Goal: Book appointment/travel/reservation

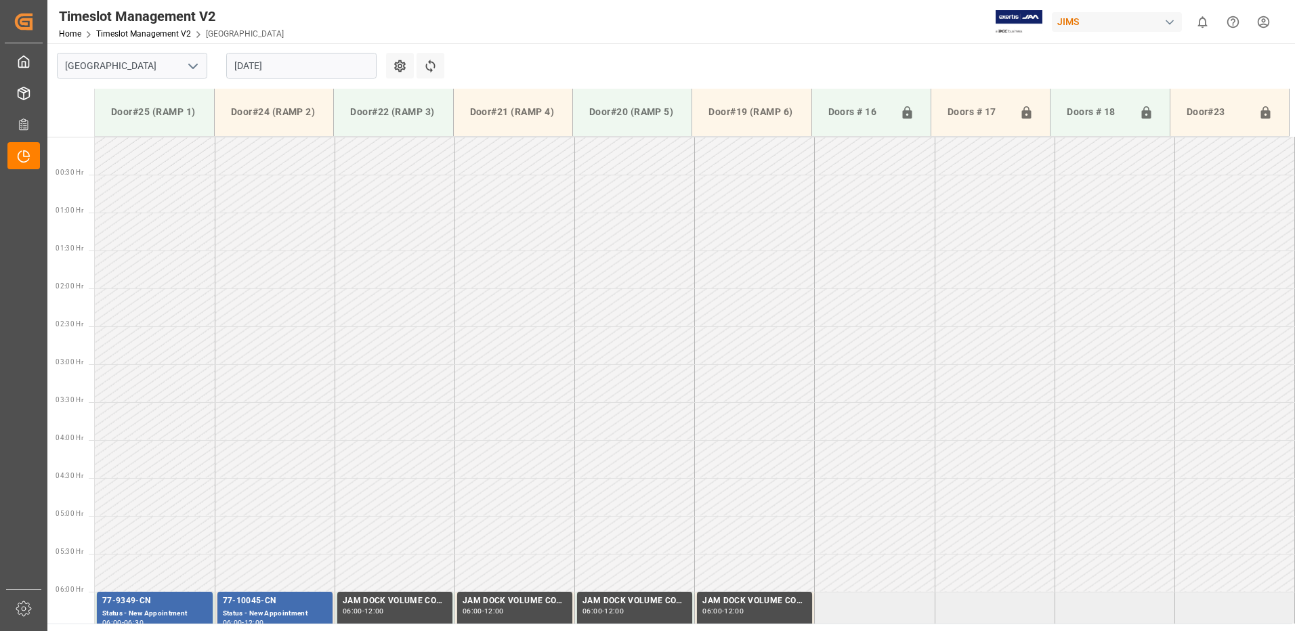
scroll to position [344, 0]
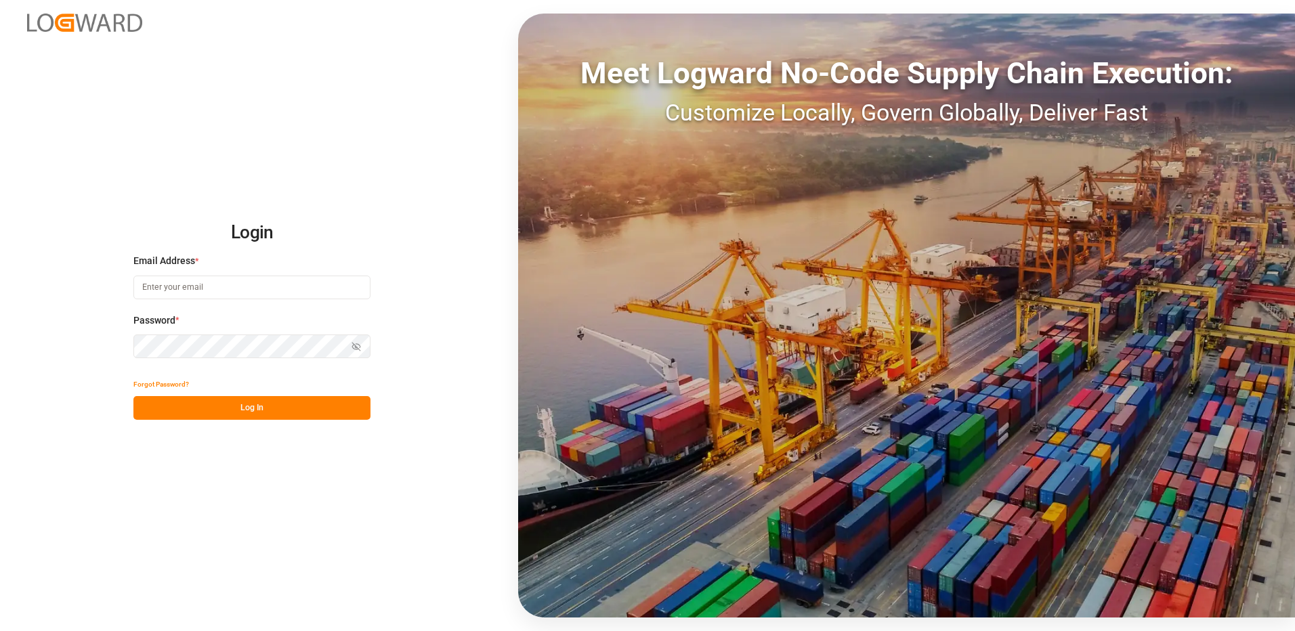
click at [196, 286] on input at bounding box center [251, 288] width 237 height 24
type input "yves.besner@jamindustries.com"
click at [156, 408] on button "Log In" at bounding box center [251, 408] width 237 height 24
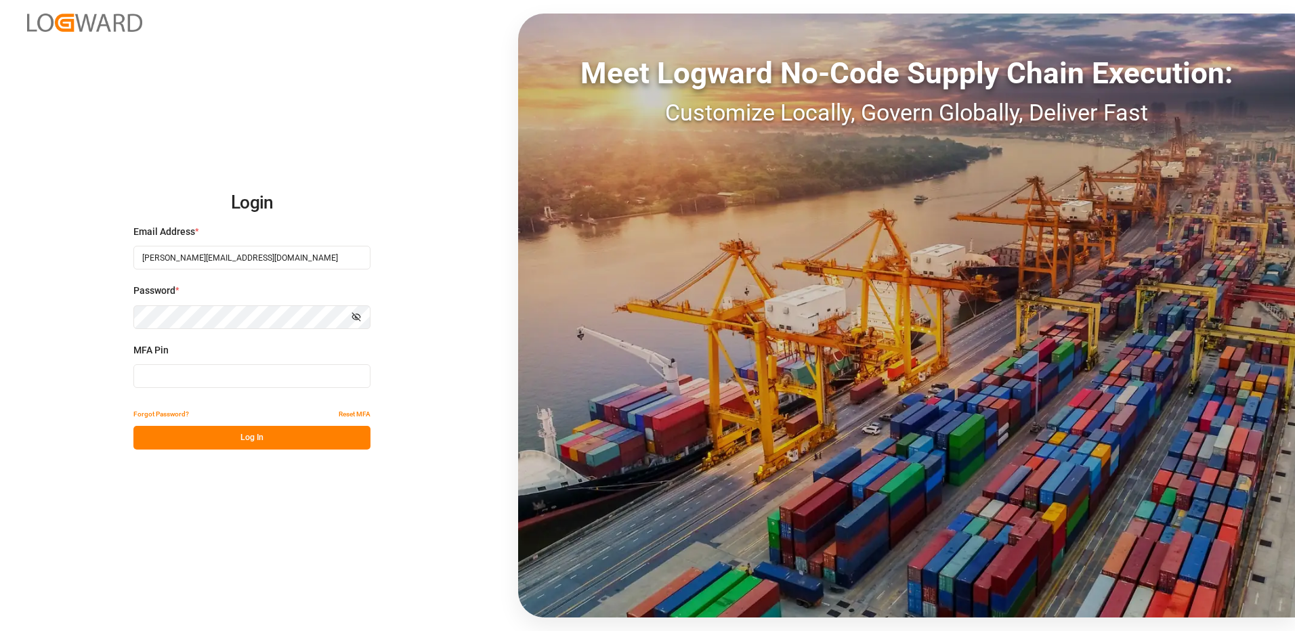
click at [188, 379] on input at bounding box center [251, 376] width 237 height 24
type input "464943"
click at [219, 437] on button "Log In" at bounding box center [251, 438] width 237 height 24
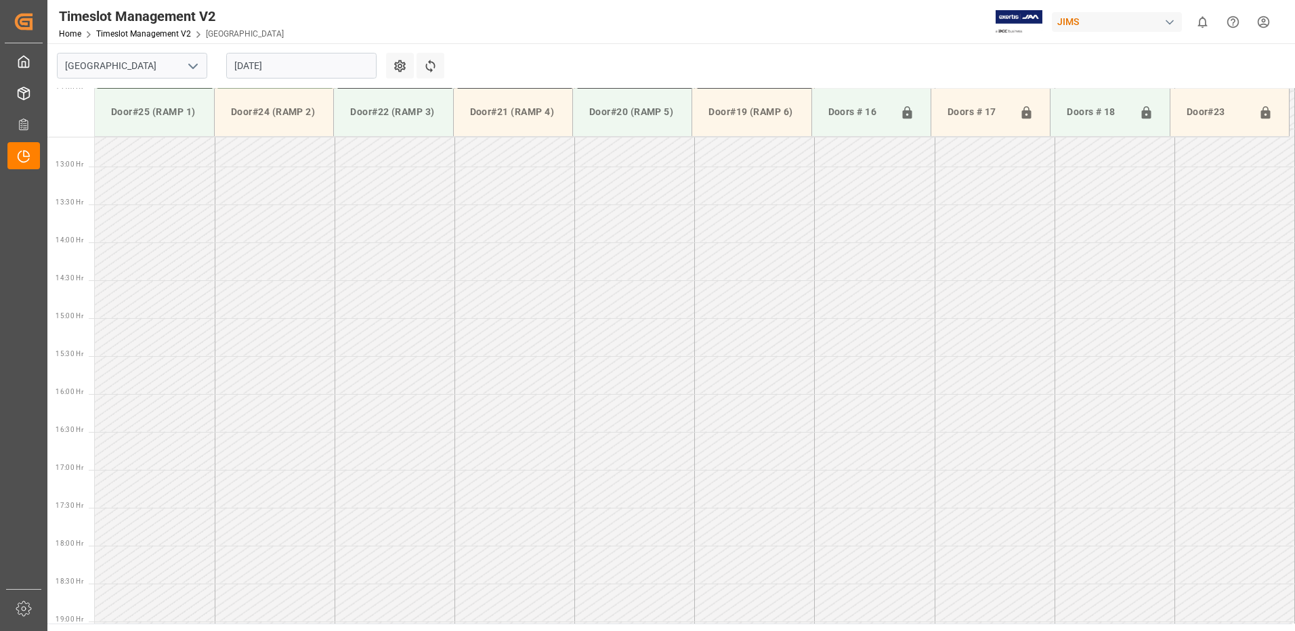
scroll to position [978, 0]
click at [304, 73] on input "21.08.2025" at bounding box center [301, 66] width 150 height 26
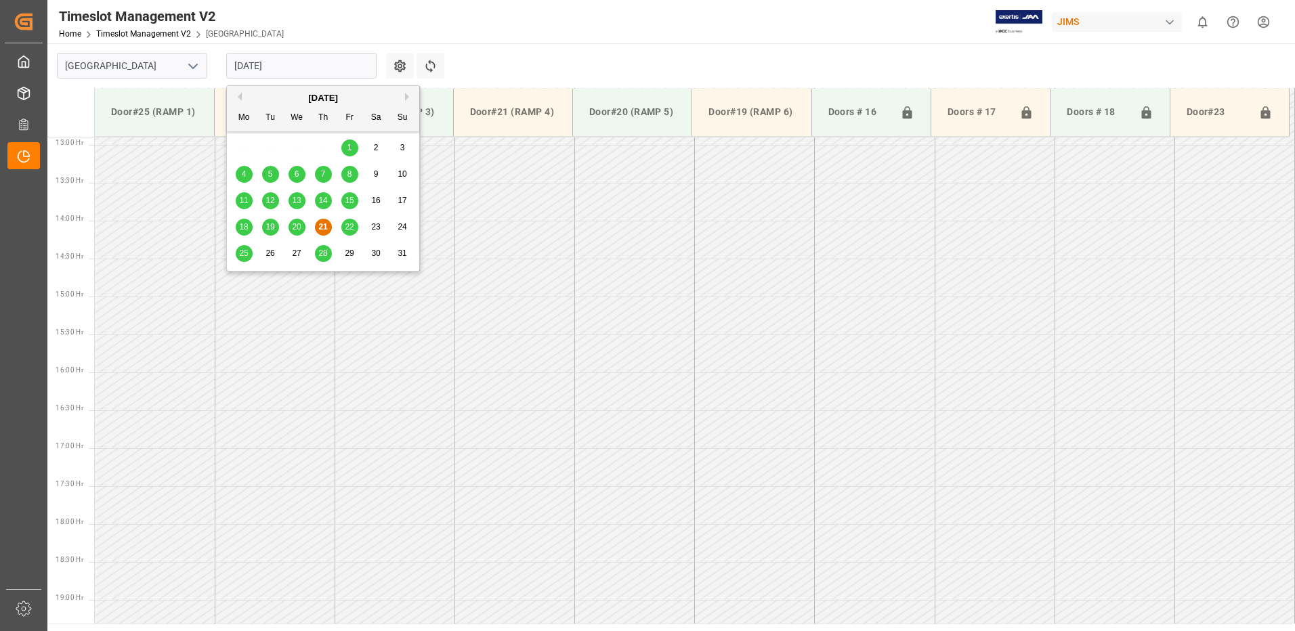
click at [350, 223] on span "22" at bounding box center [349, 226] width 9 height 9
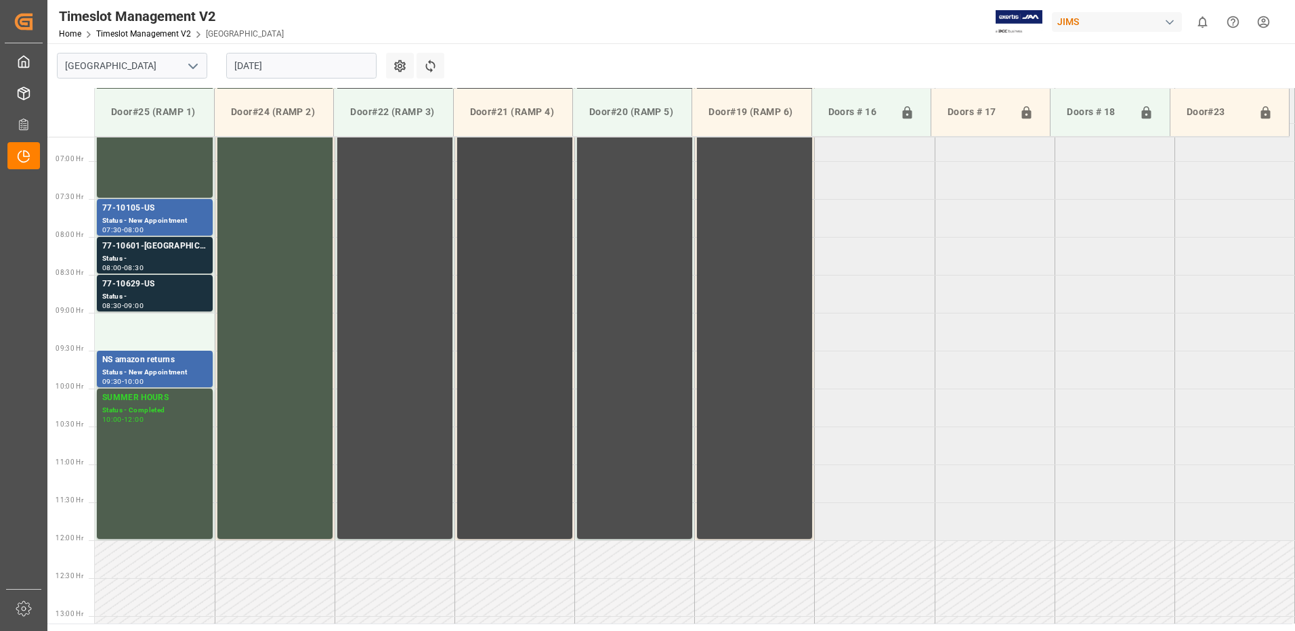
scroll to position [504, 0]
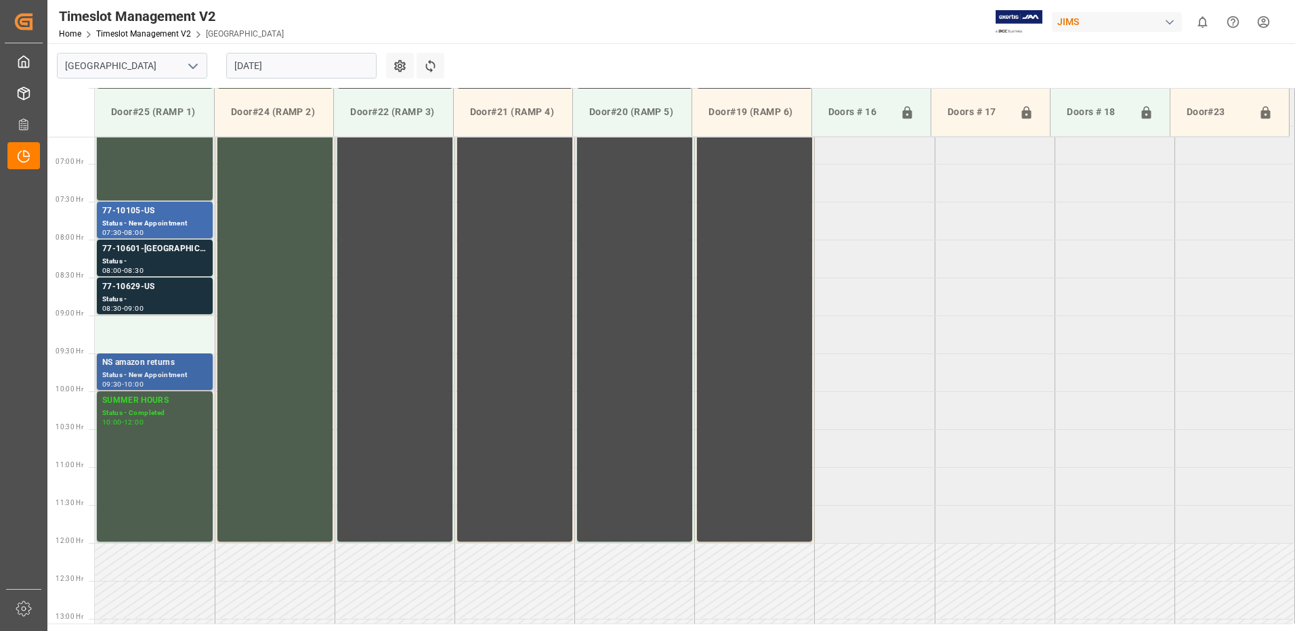
click at [144, 368] on div "NS amazon returns" at bounding box center [154, 363] width 105 height 14
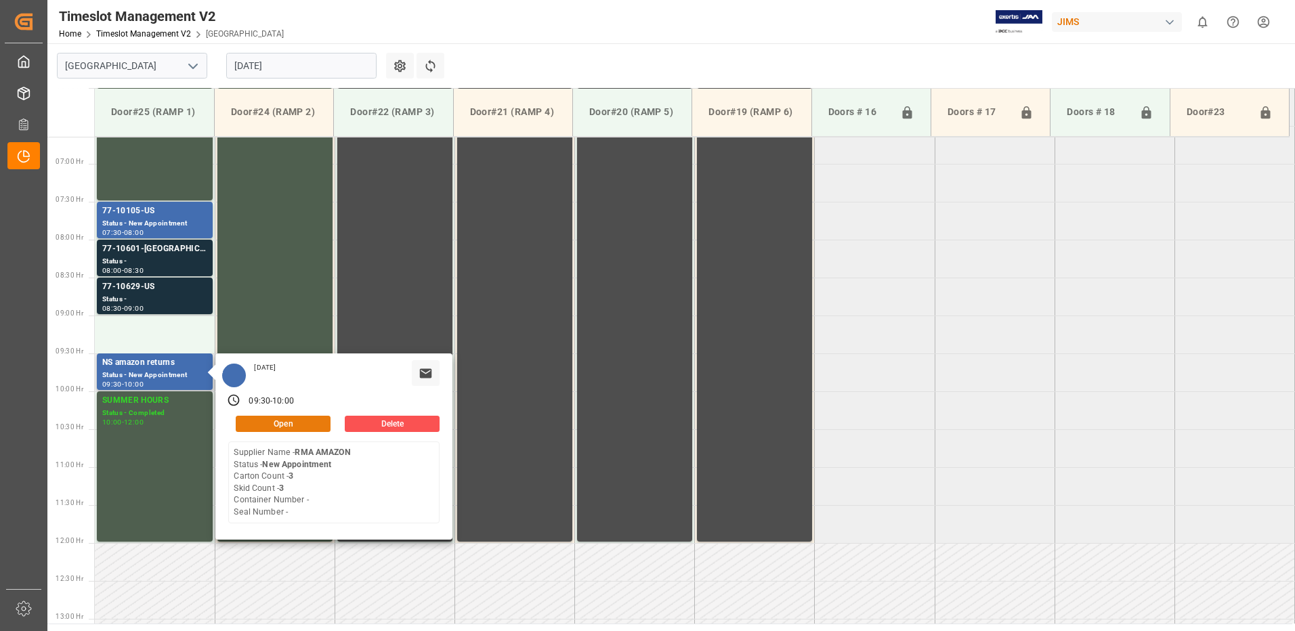
click at [302, 423] on button "Open" at bounding box center [283, 424] width 95 height 16
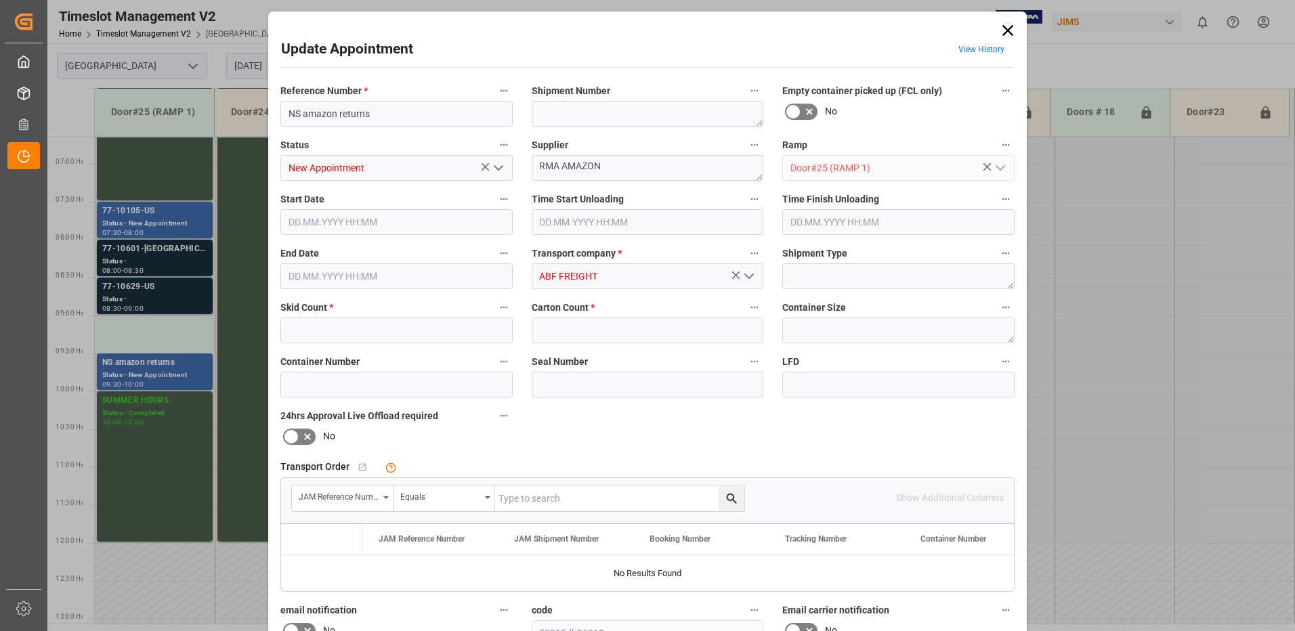
type input "3"
type input "22.08.2025 09:30"
type input "22.08.2025 10:00"
type input "11.08.2025 13:15"
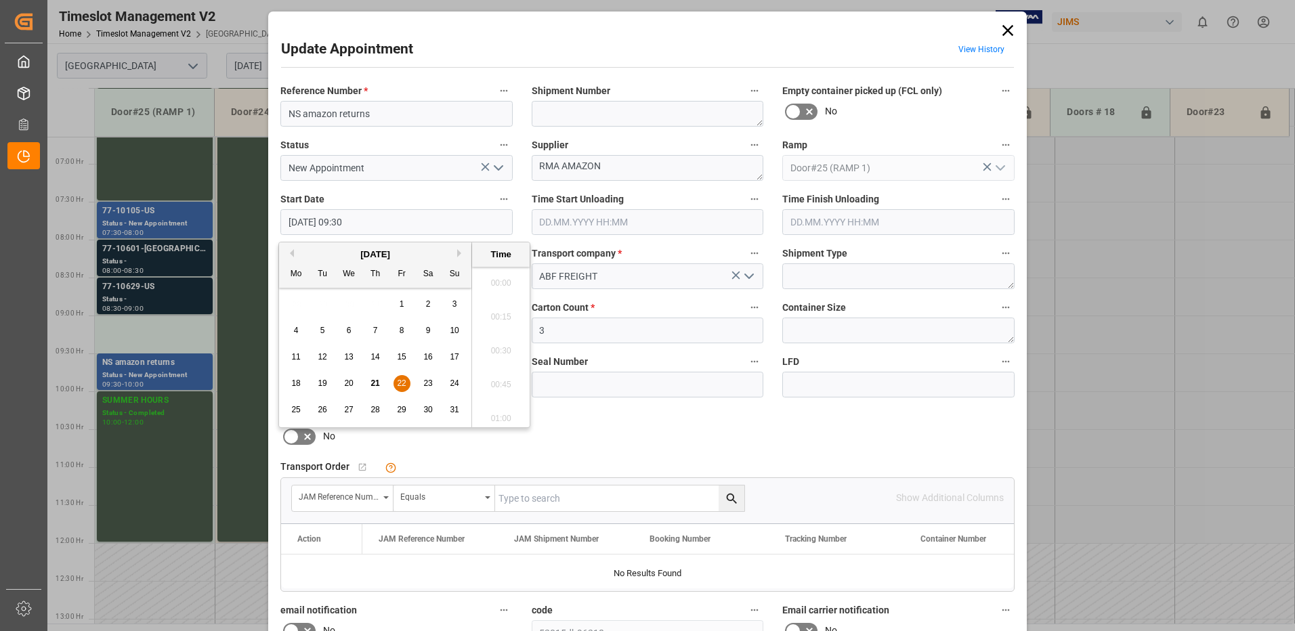
scroll to position [1223, 0]
click at [385, 221] on input "22.08.2025 09:30" at bounding box center [396, 222] width 232 height 26
click at [399, 381] on span "22" at bounding box center [401, 382] width 9 height 9
click at [495, 277] on li "09:00" at bounding box center [501, 279] width 58 height 34
type input "22.08.2025 09:00"
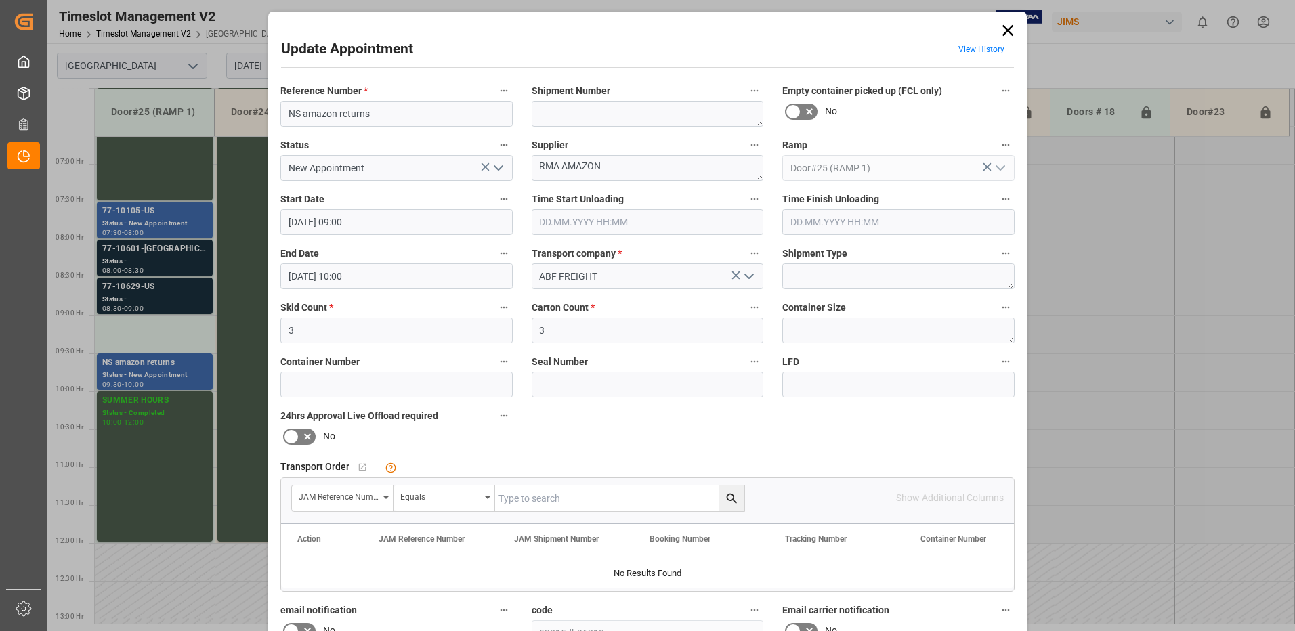
click at [376, 276] on input "22.08.2025 10:00" at bounding box center [396, 276] width 232 height 26
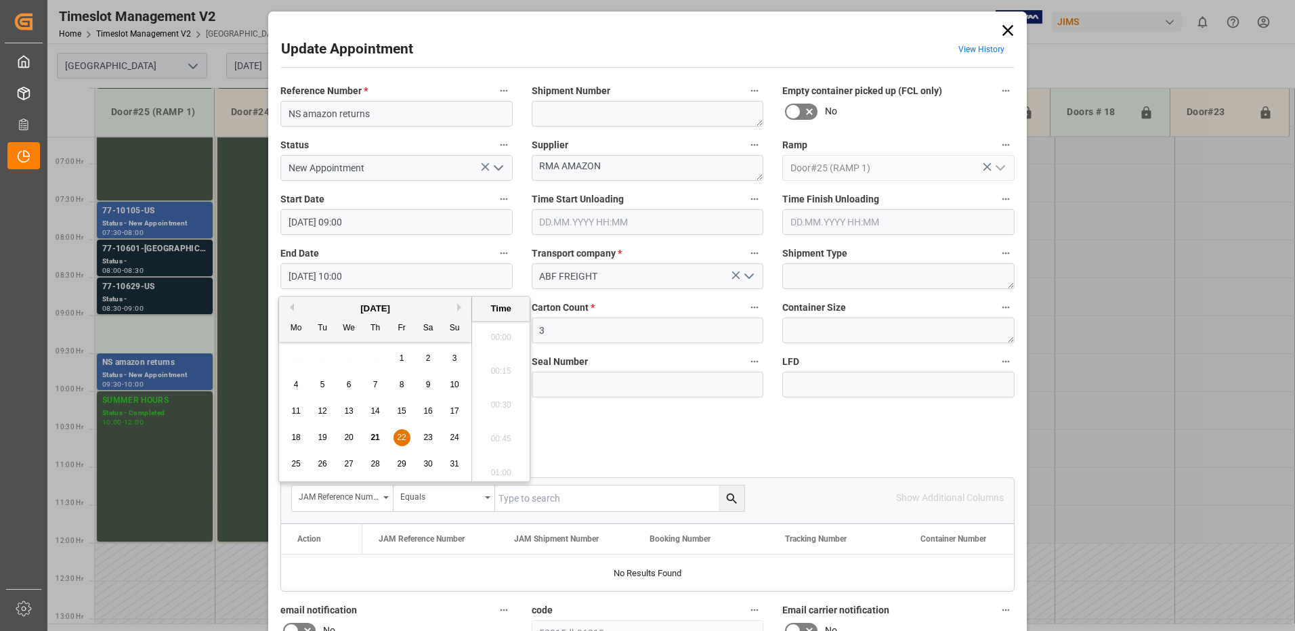
scroll to position [1291, 0]
click at [402, 436] on span "22" at bounding box center [401, 437] width 9 height 9
click at [497, 334] on li "09:30" at bounding box center [501, 333] width 58 height 34
type input "22.08.2025 09:30"
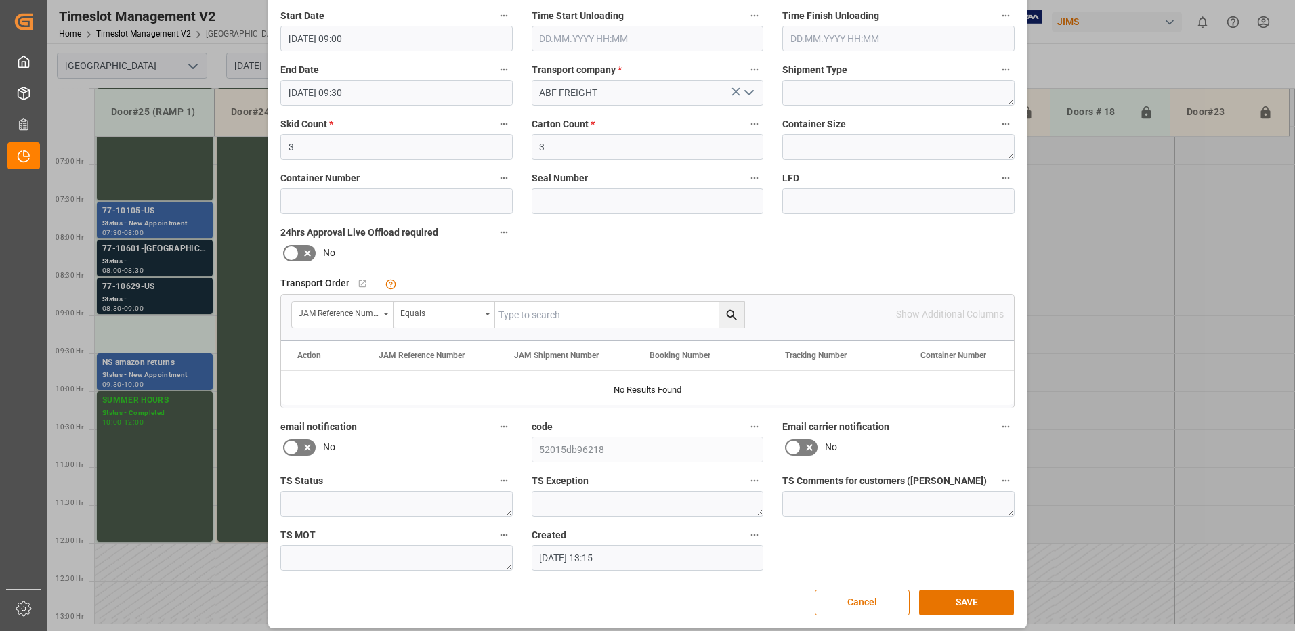
scroll to position [192, 0]
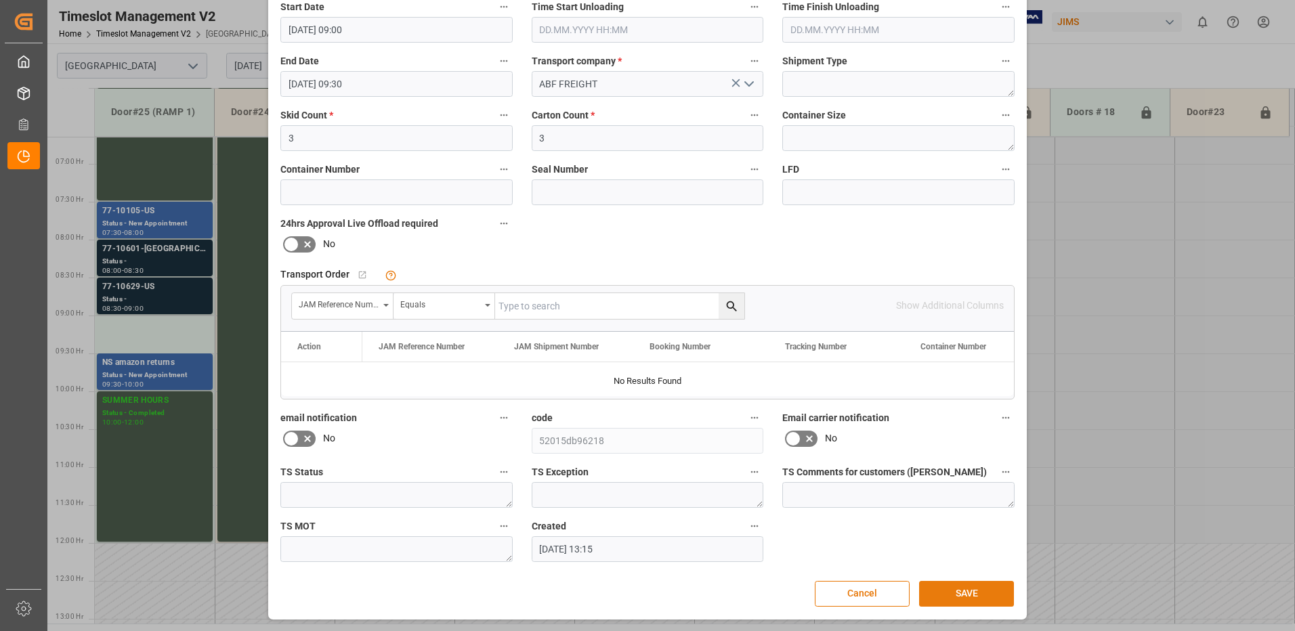
click at [961, 588] on button "SAVE" at bounding box center [966, 594] width 95 height 26
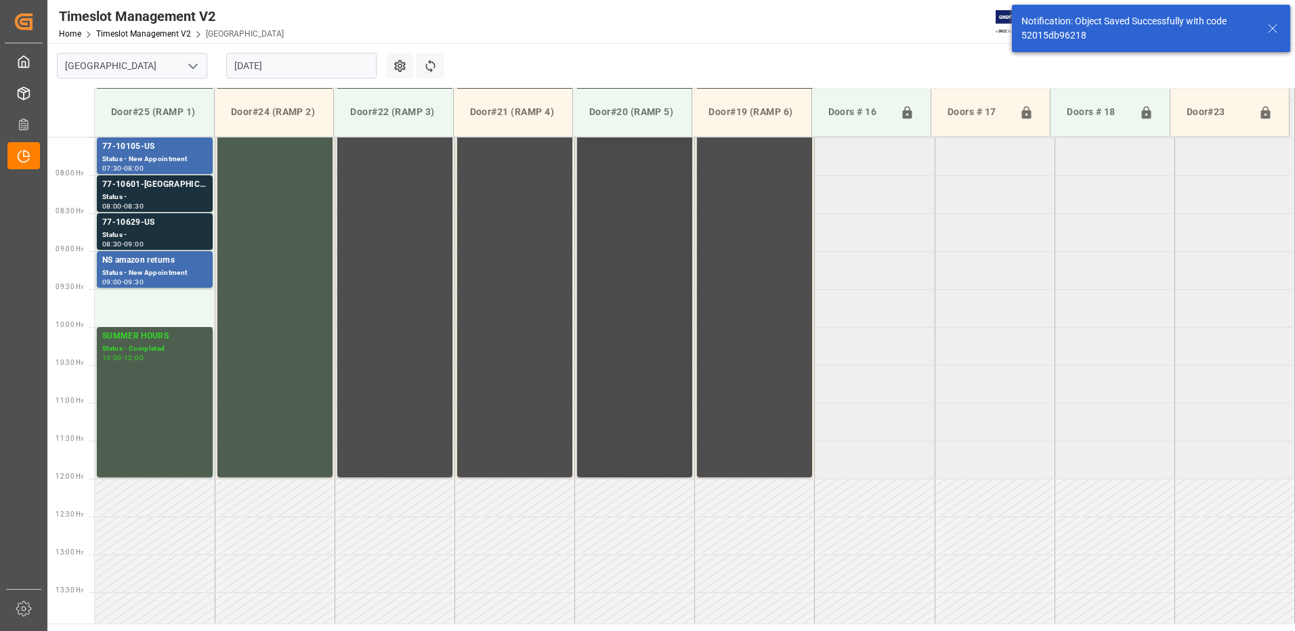
scroll to position [599, 0]
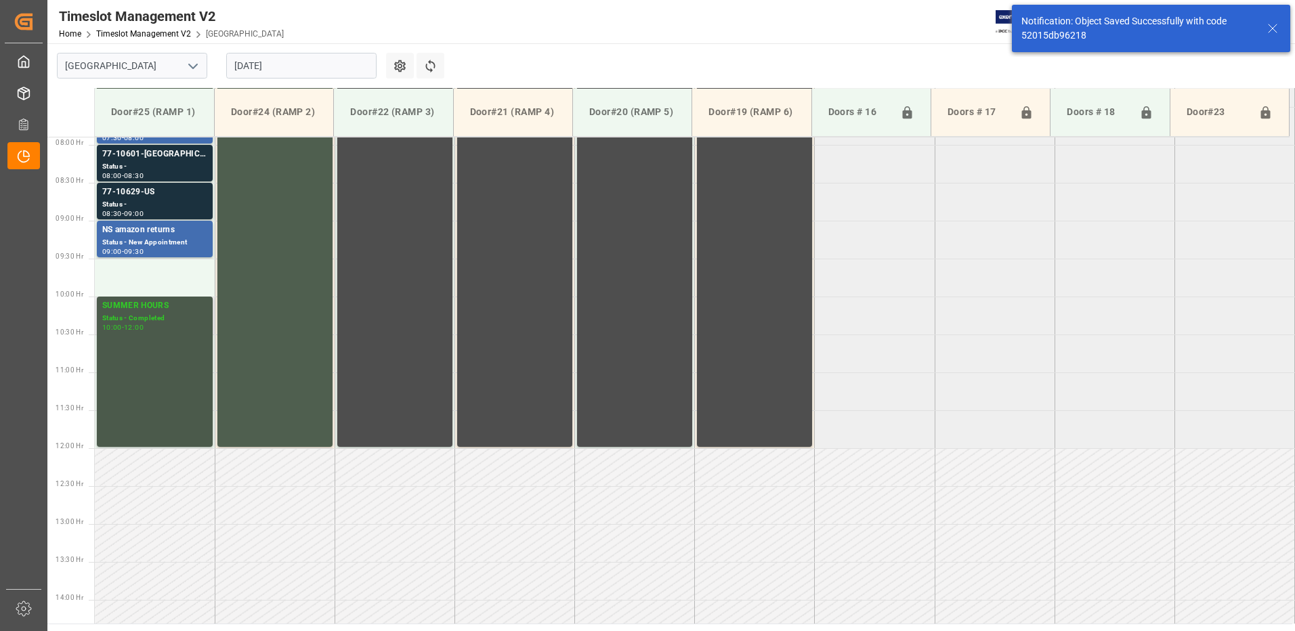
click at [148, 334] on div "SUMMER HOURS Status - Completed 10:00 - 12:00" at bounding box center [154, 371] width 105 height 145
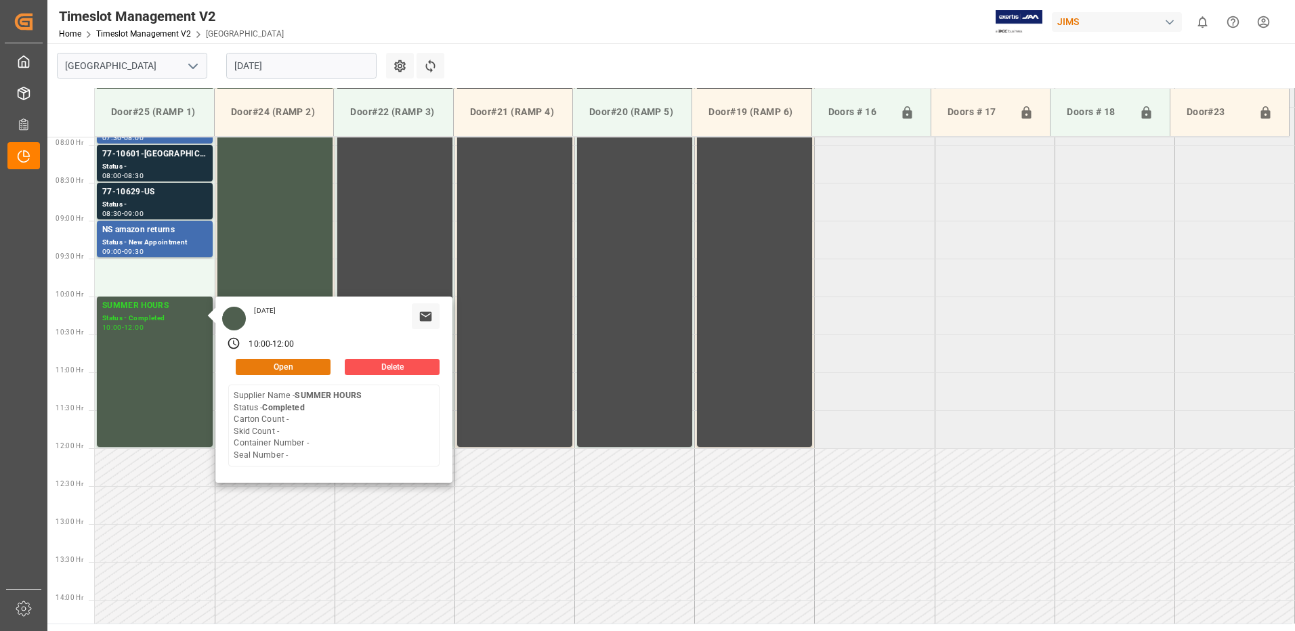
click at [271, 365] on button "Open" at bounding box center [283, 367] width 95 height 16
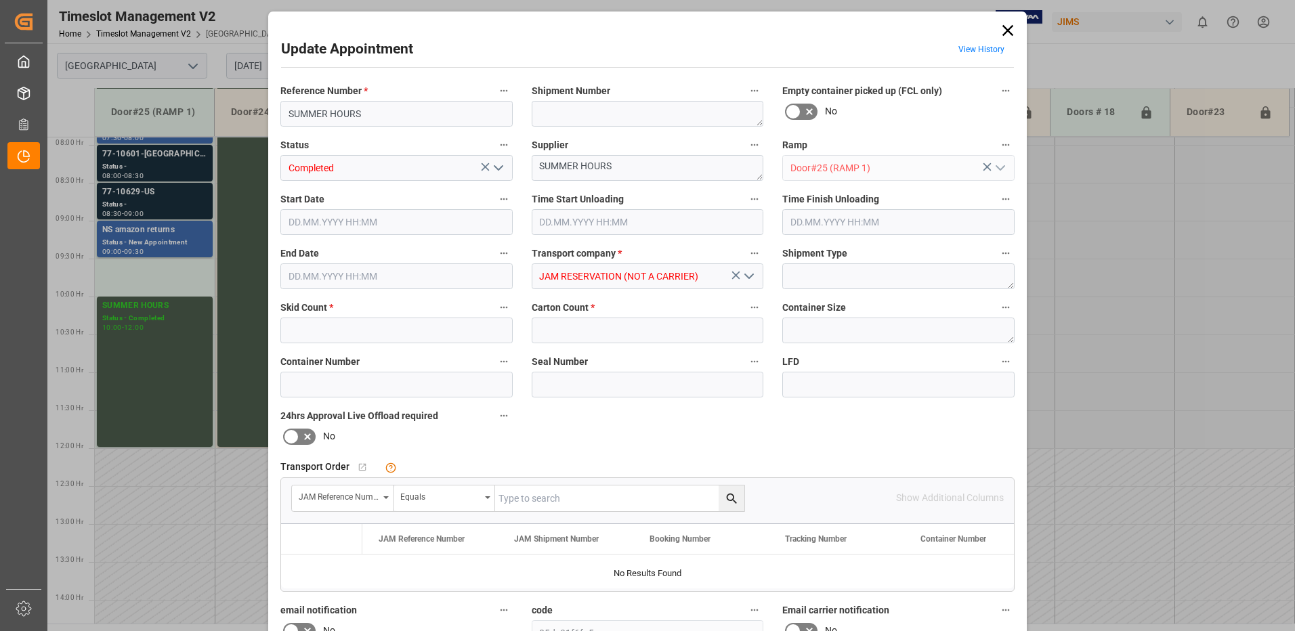
type input "0"
type input "22.08.2025 10:00"
type input "22.08.2025 12:00"
type input "22.05.2025 16:59"
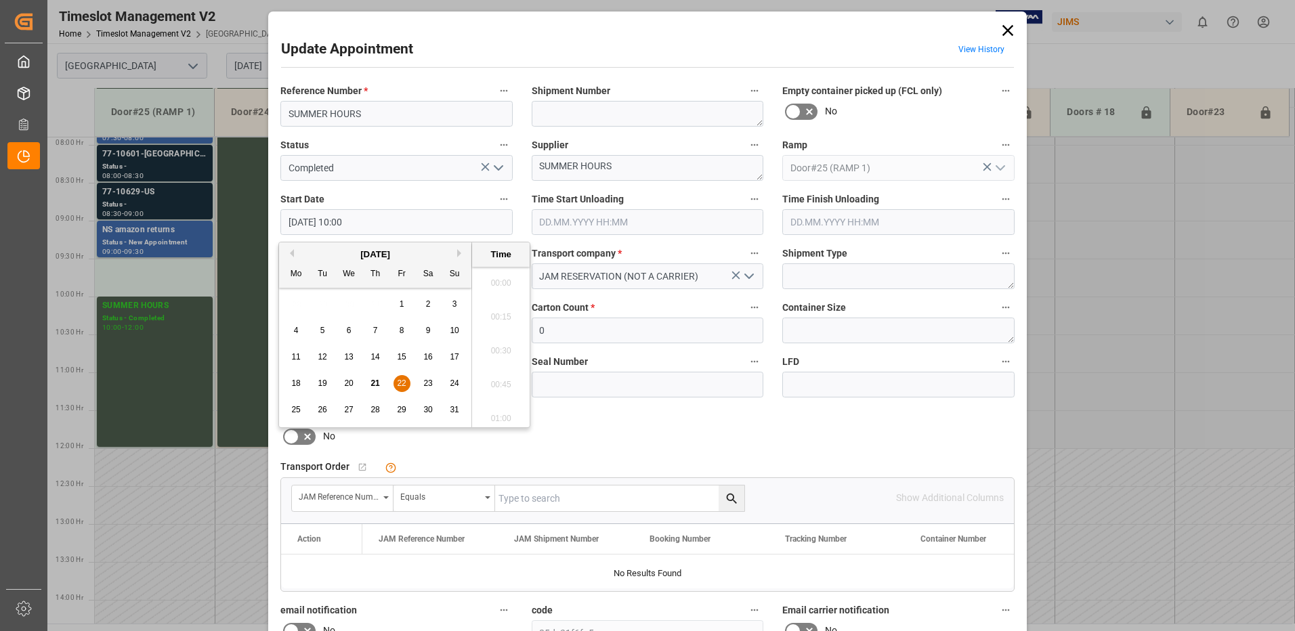
scroll to position [1291, 0]
click at [369, 221] on input "22.08.2025 10:00" at bounding box center [396, 222] width 232 height 26
click at [401, 387] on span "22" at bounding box center [401, 382] width 9 height 9
click at [497, 279] on li "09:30" at bounding box center [501, 279] width 58 height 34
type input "22.08.2025 09:30"
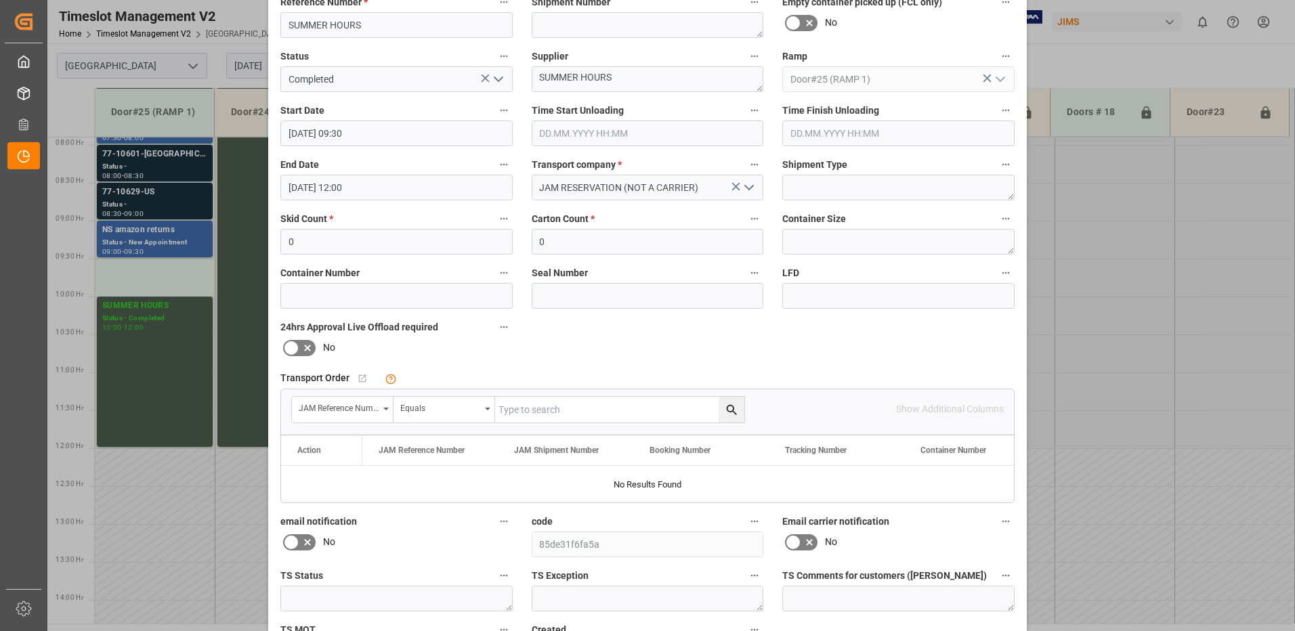
scroll to position [192, 0]
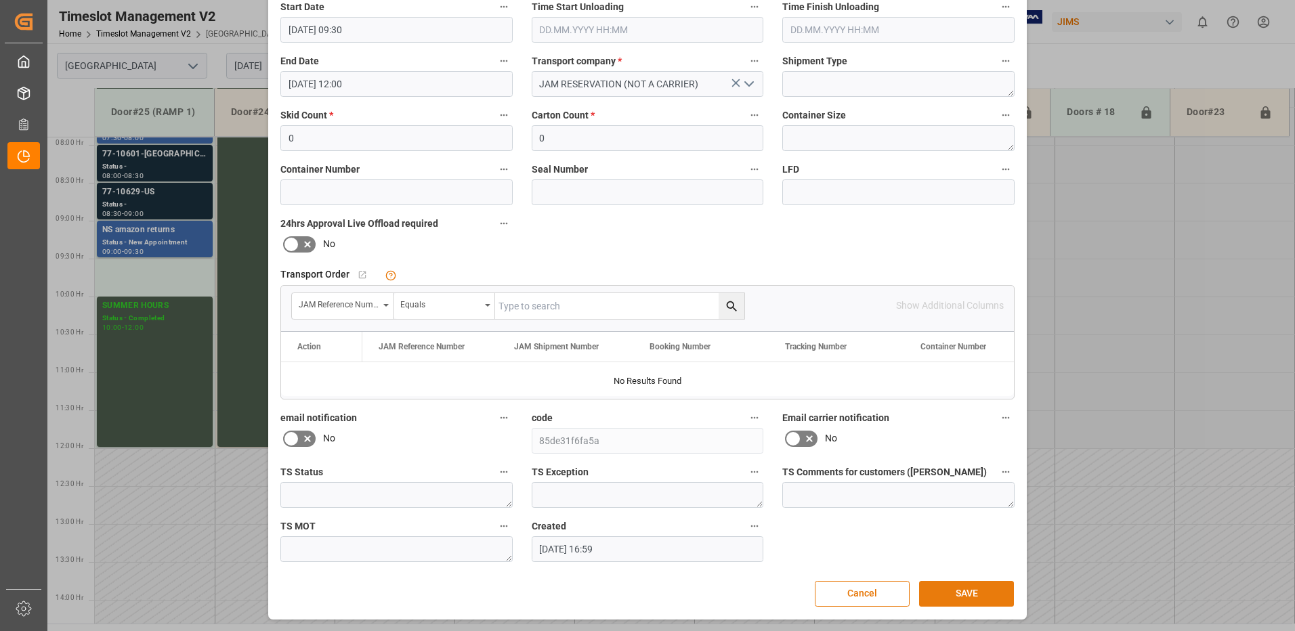
click at [953, 595] on button "SAVE" at bounding box center [966, 594] width 95 height 26
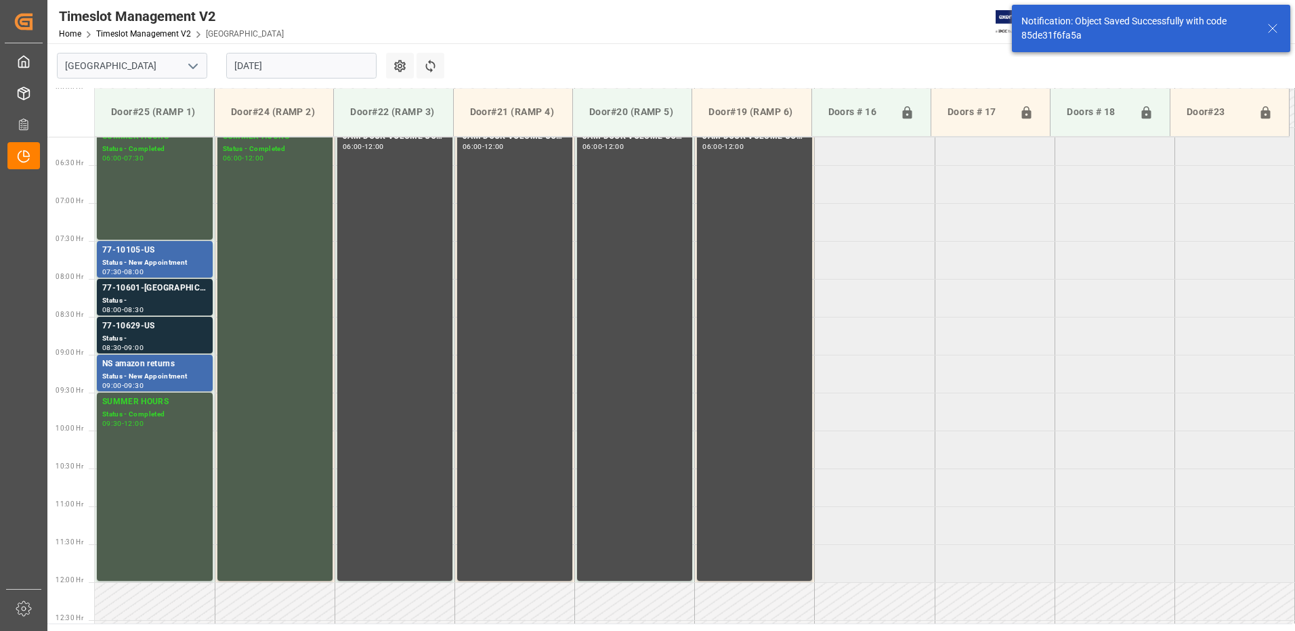
scroll to position [463, 0]
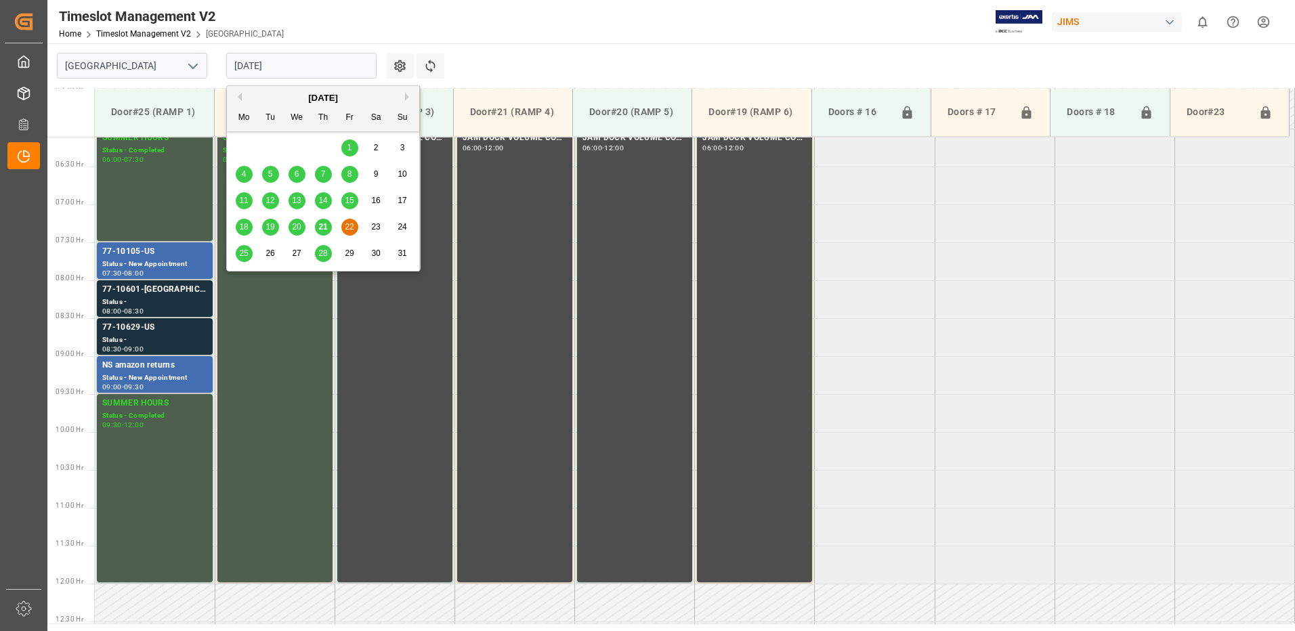
click at [311, 68] on input "22.08.2025" at bounding box center [301, 66] width 150 height 26
click at [323, 253] on span "28" at bounding box center [322, 252] width 9 height 9
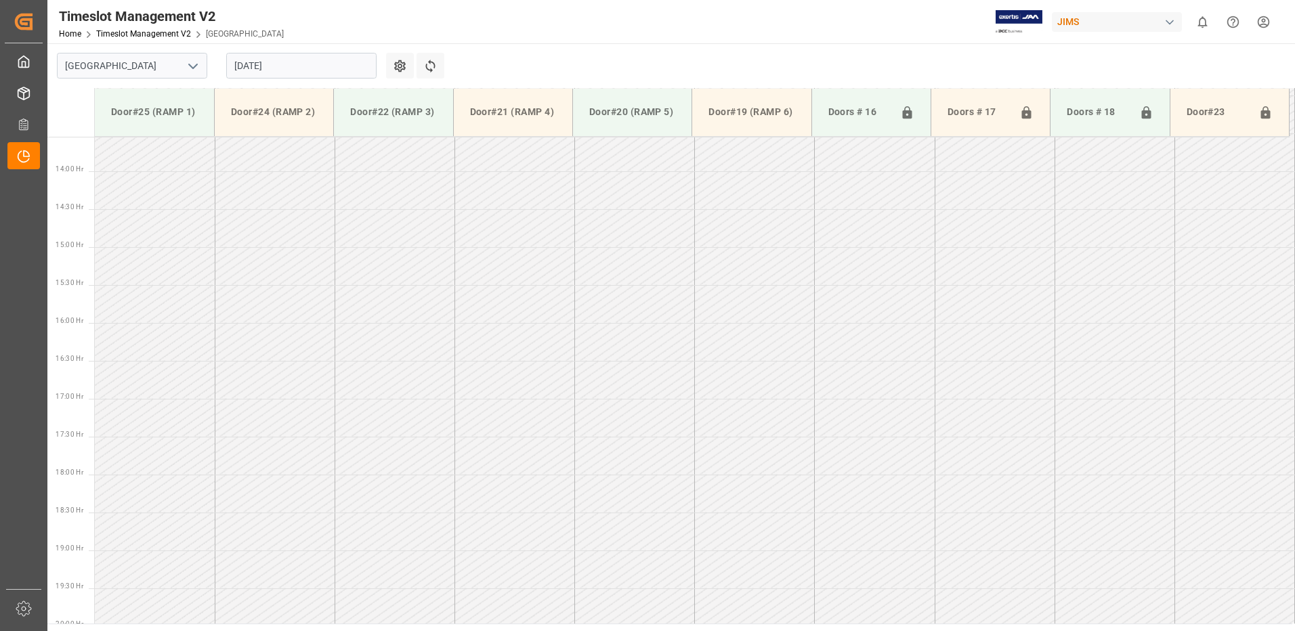
scroll to position [1053, 0]
click at [306, 64] on input "28.08.2025" at bounding box center [301, 66] width 150 height 26
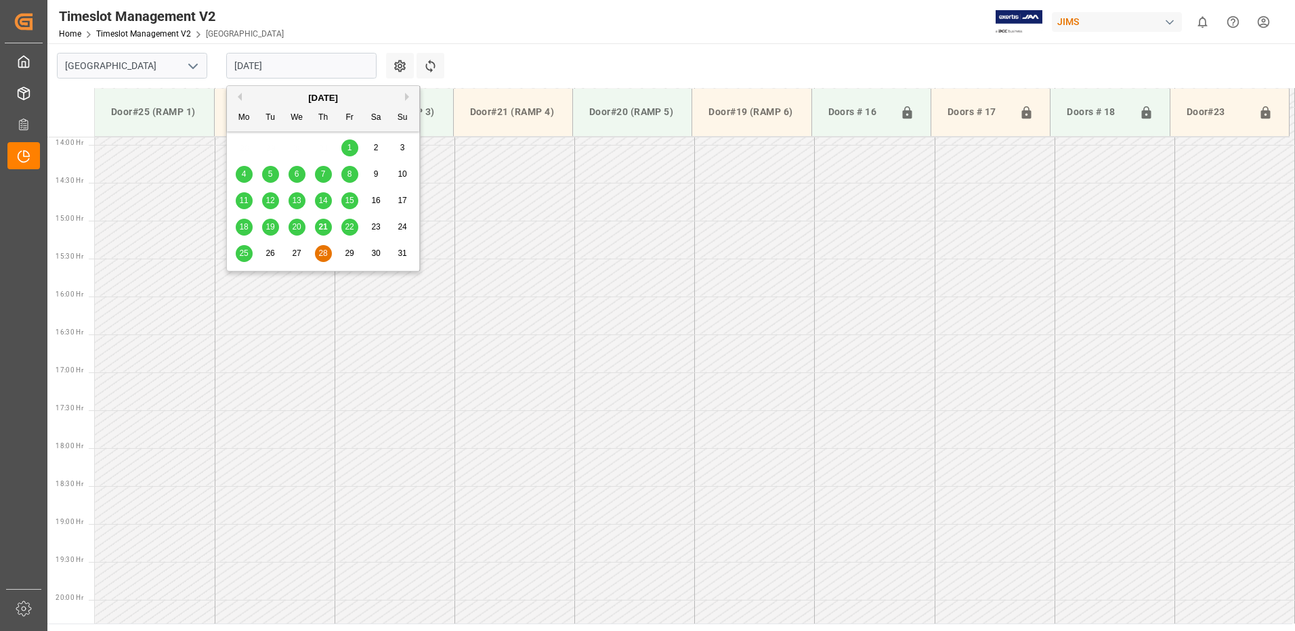
click at [242, 253] on span "25" at bounding box center [243, 252] width 9 height 9
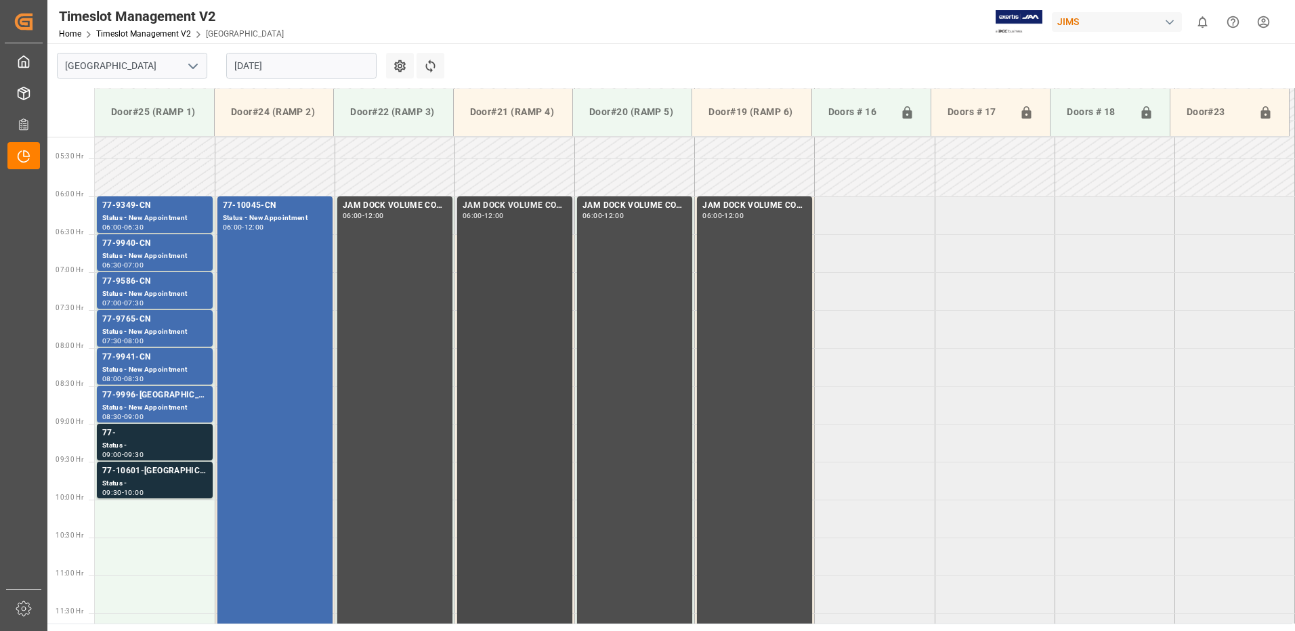
scroll to position [463, 0]
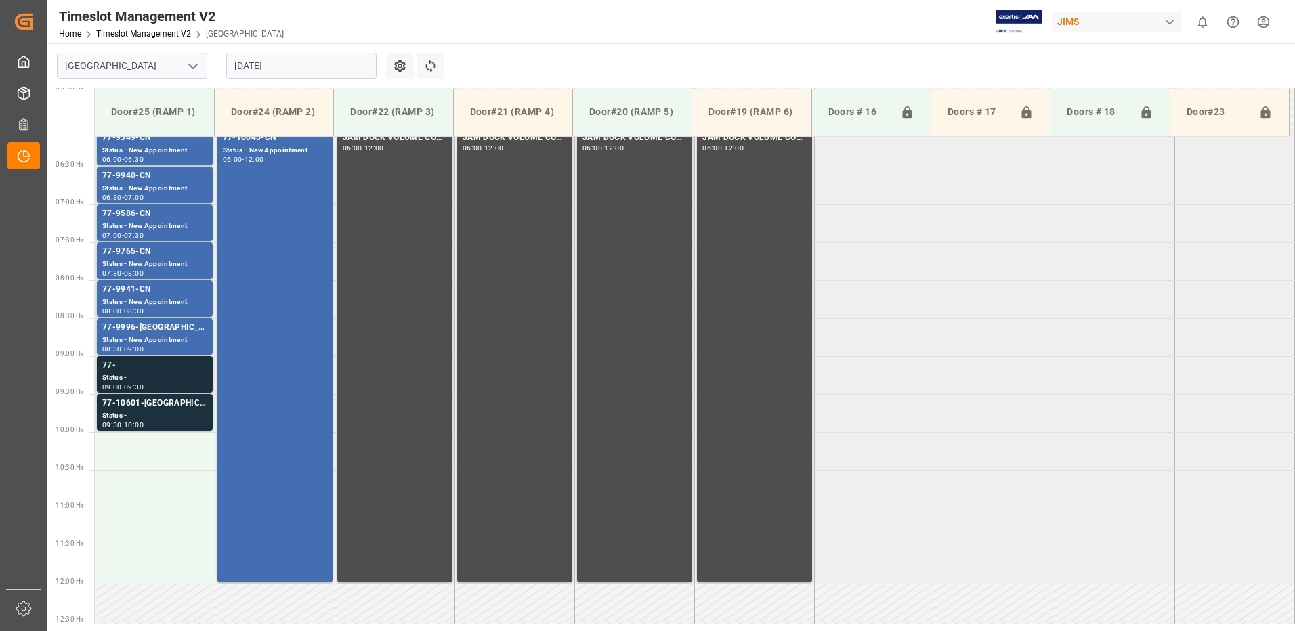
click at [148, 371] on div "77-" at bounding box center [154, 366] width 105 height 14
click at [150, 405] on div "77-10601-US" at bounding box center [154, 404] width 105 height 14
click at [303, 65] on input "[DATE]" at bounding box center [301, 66] width 150 height 26
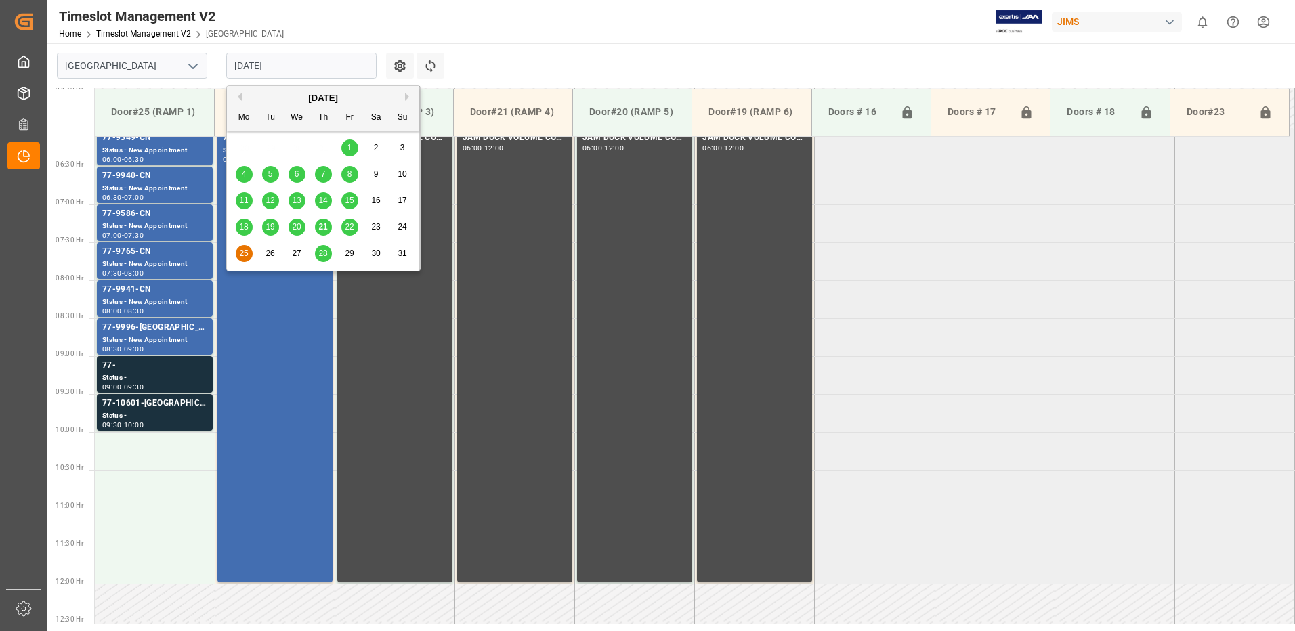
click at [350, 227] on span "22" at bounding box center [349, 226] width 9 height 9
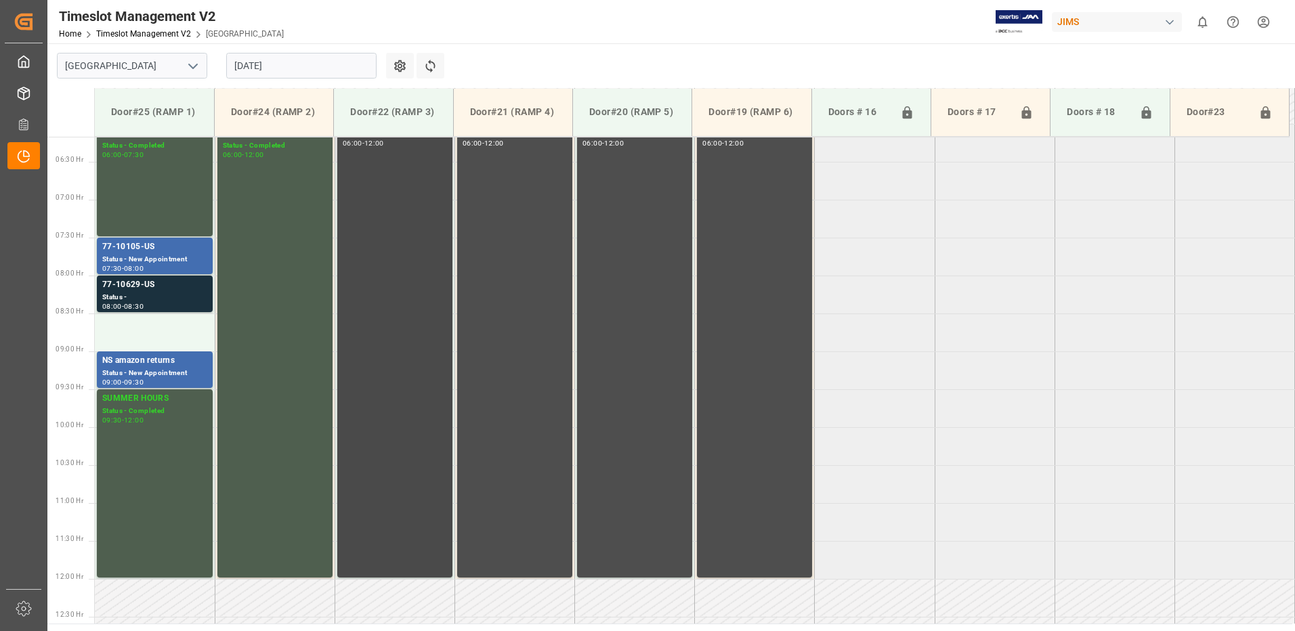
scroll to position [435, 0]
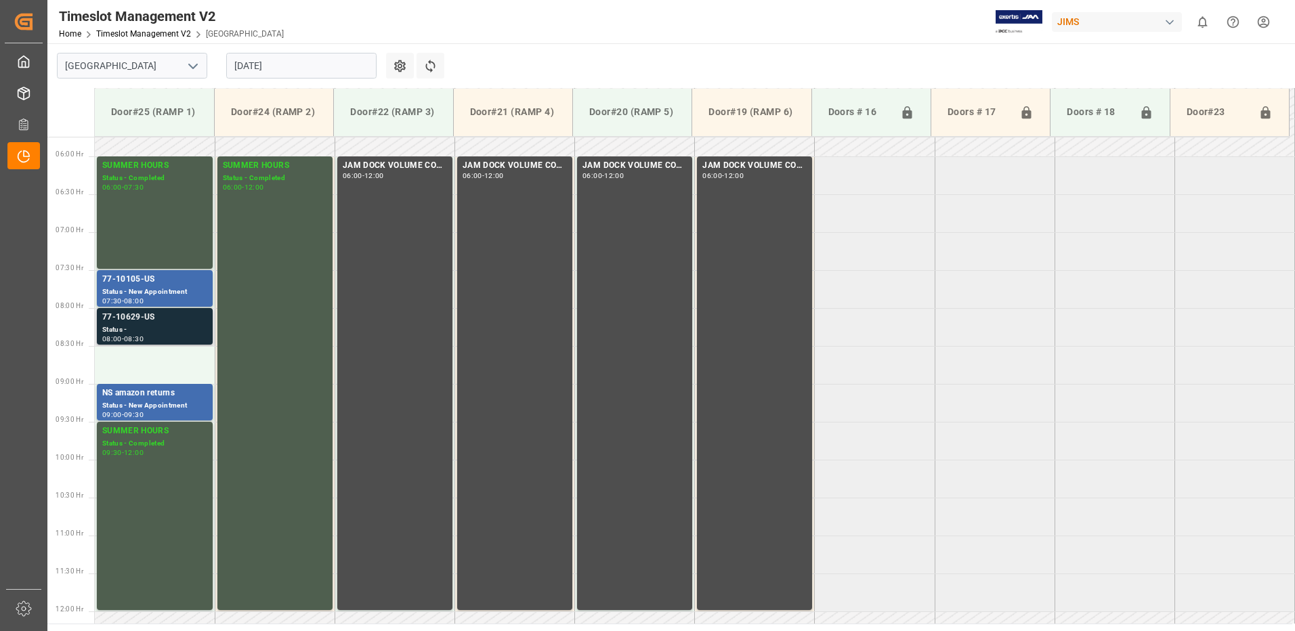
click at [169, 323] on div "77-10629-US" at bounding box center [154, 318] width 105 height 14
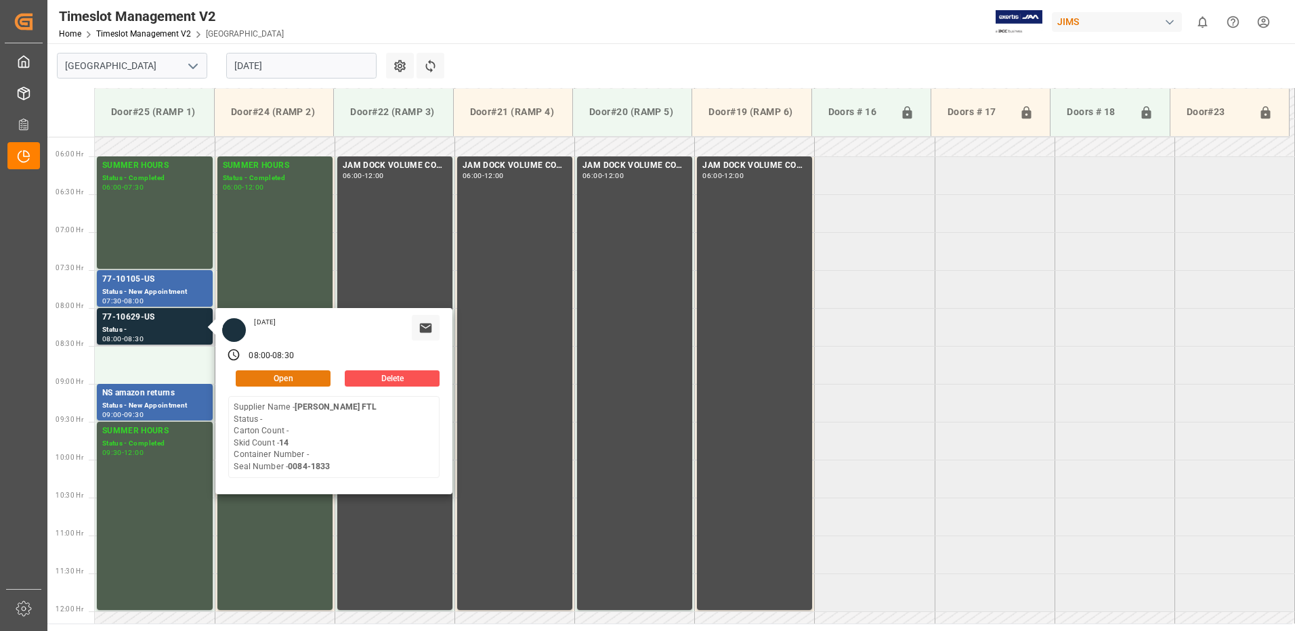
click at [297, 377] on button "Open" at bounding box center [283, 378] width 95 height 16
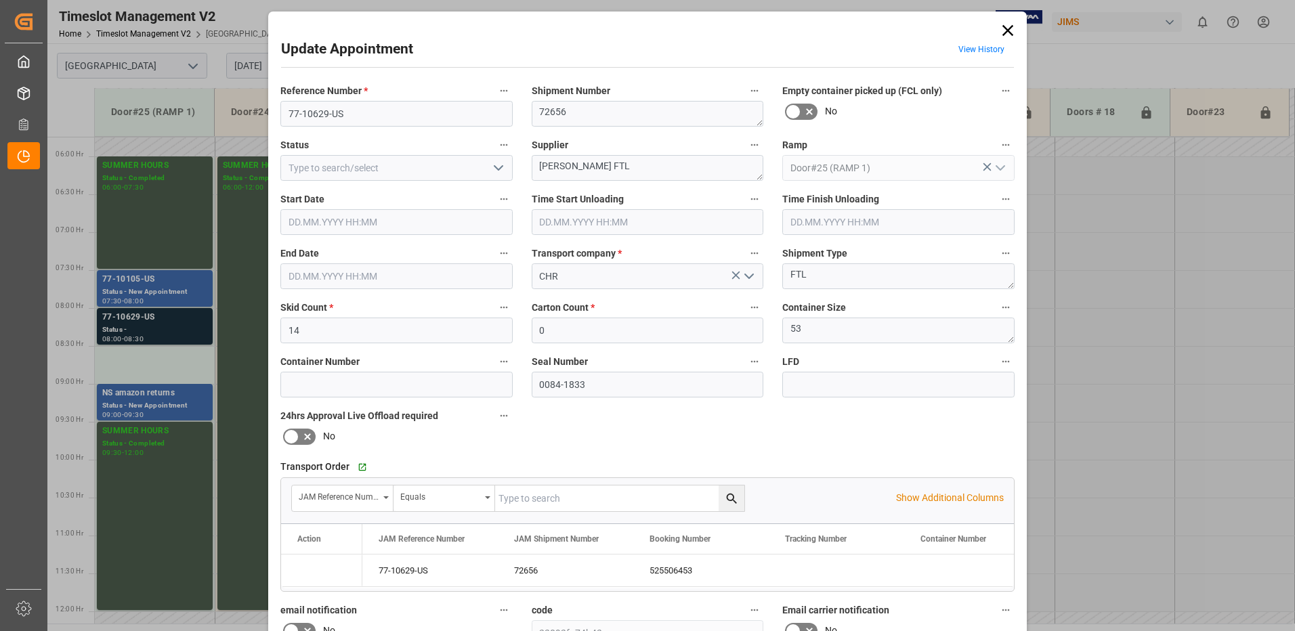
type input "14"
type input "0"
type input "22.08.2025 08:00"
type input "22.08.2025 08:30"
type input "21.08.2025 18:01"
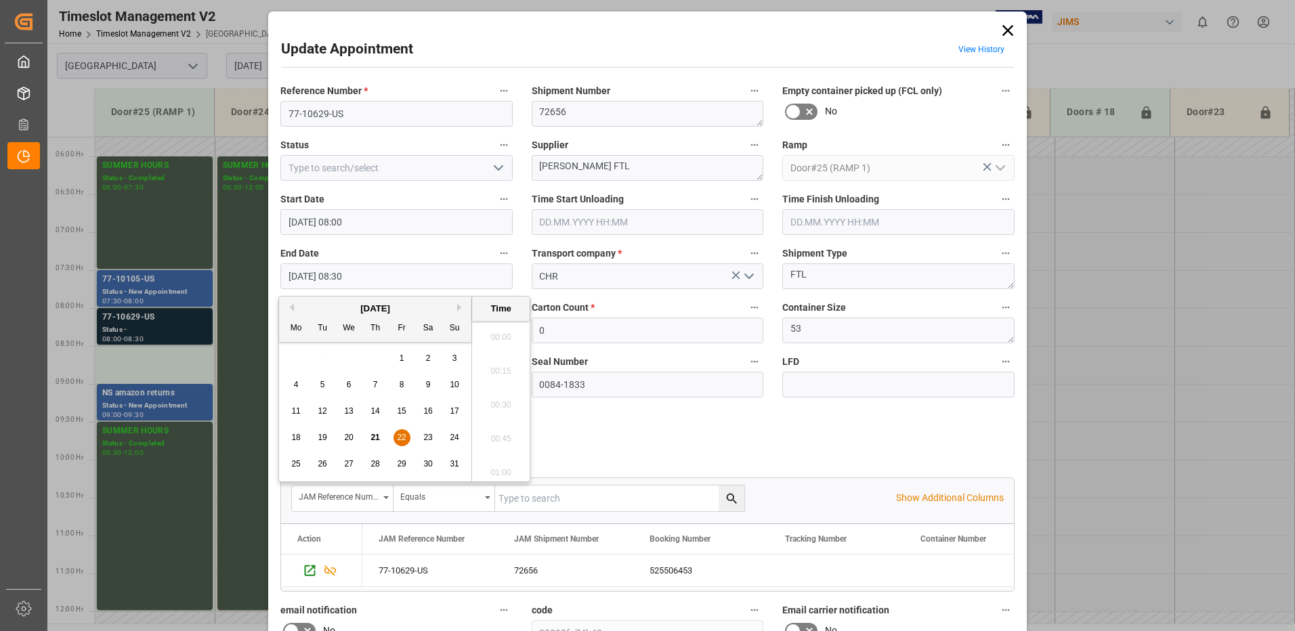
click at [372, 275] on input "22.08.2025 08:30" at bounding box center [396, 276] width 232 height 26
click at [402, 437] on span "22" at bounding box center [401, 437] width 9 height 9
click at [499, 464] on li "09:00" at bounding box center [501, 469] width 58 height 34
type input "22.08.2025 09:00"
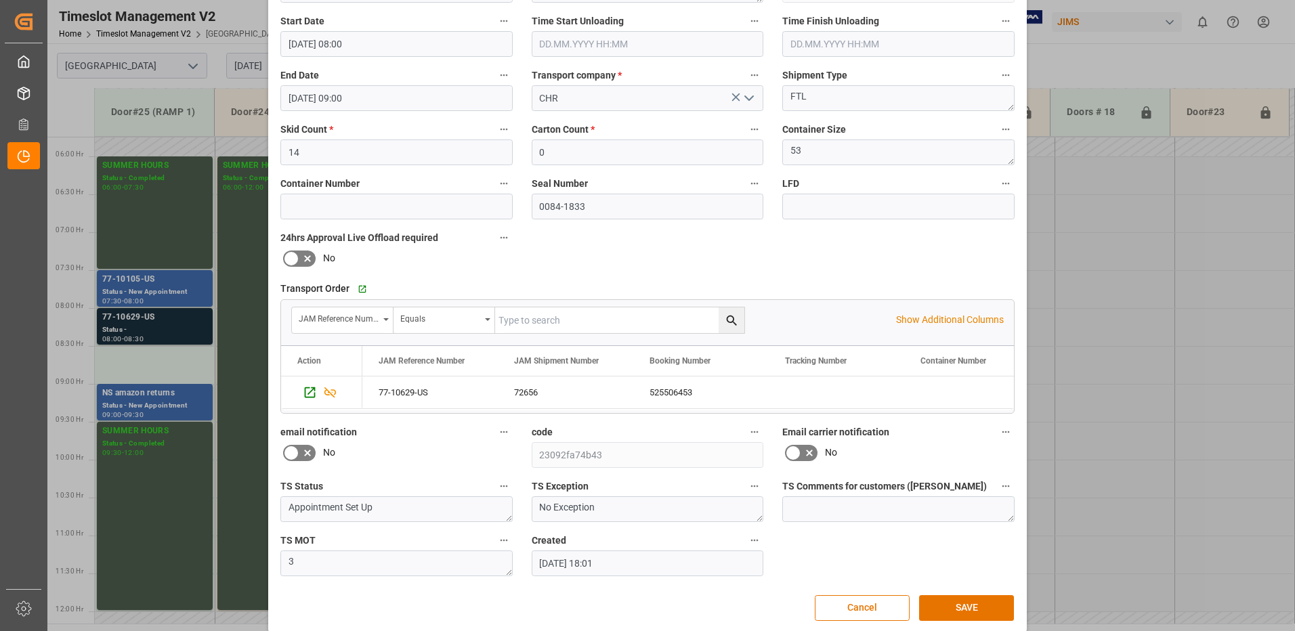
scroll to position [192, 0]
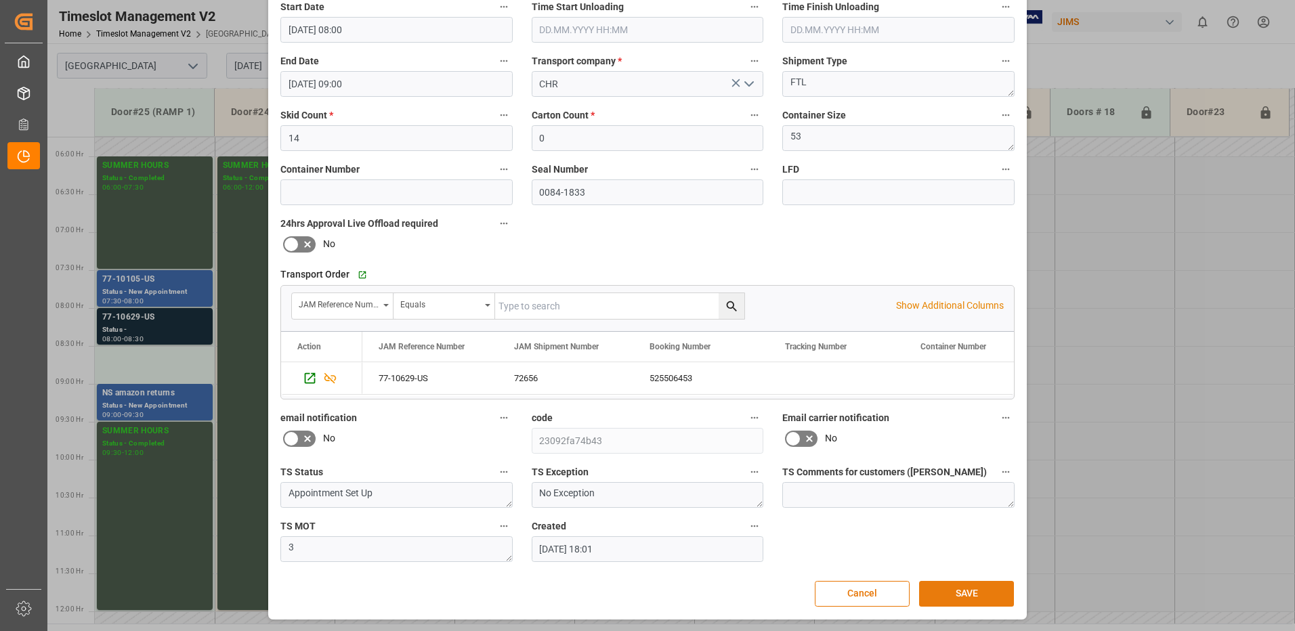
click at [977, 592] on button "SAVE" at bounding box center [966, 594] width 95 height 26
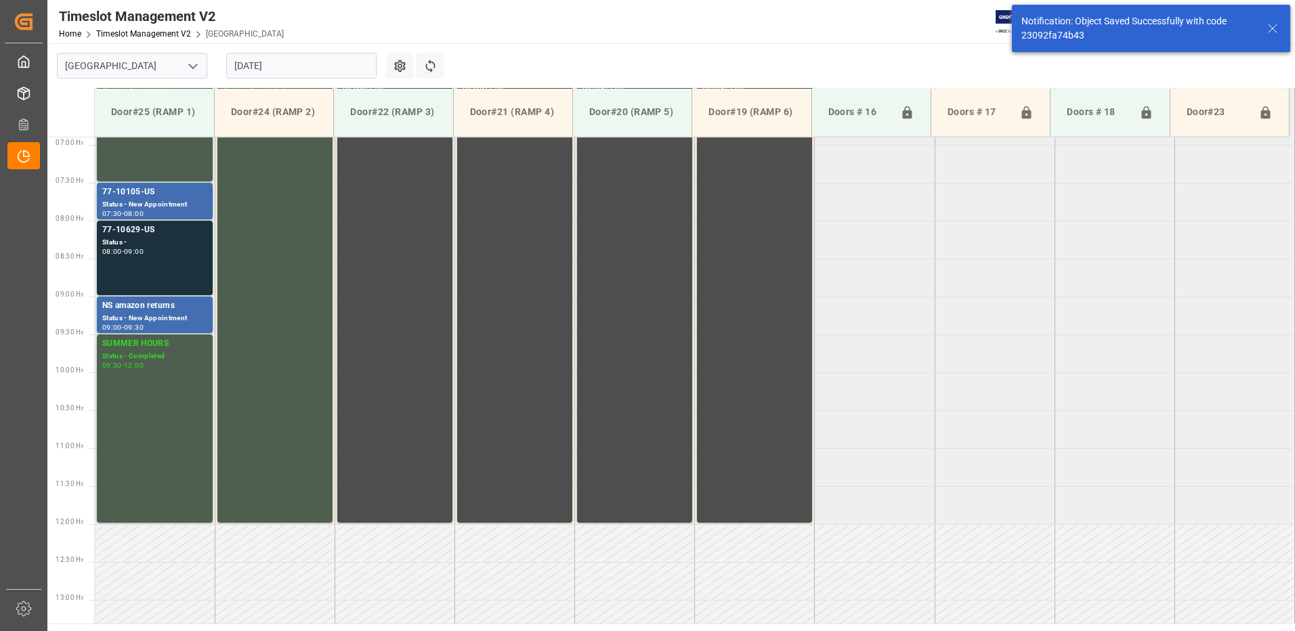
scroll to position [455, 0]
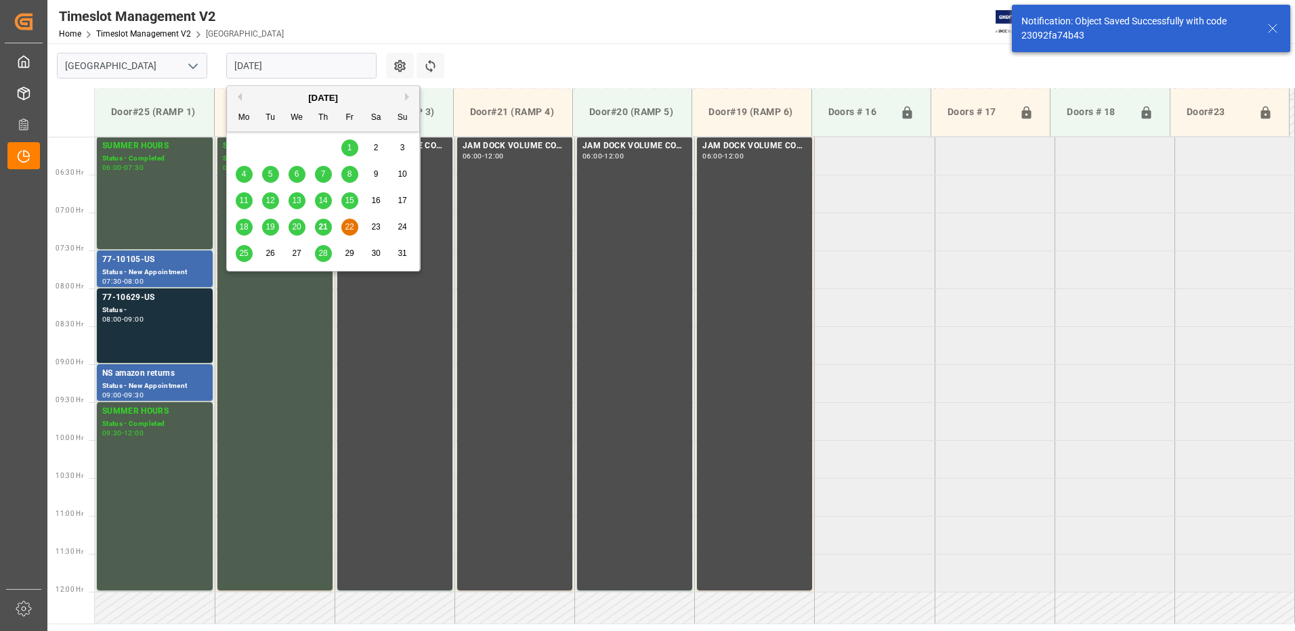
click at [315, 71] on input "22.08.2025" at bounding box center [301, 66] width 150 height 26
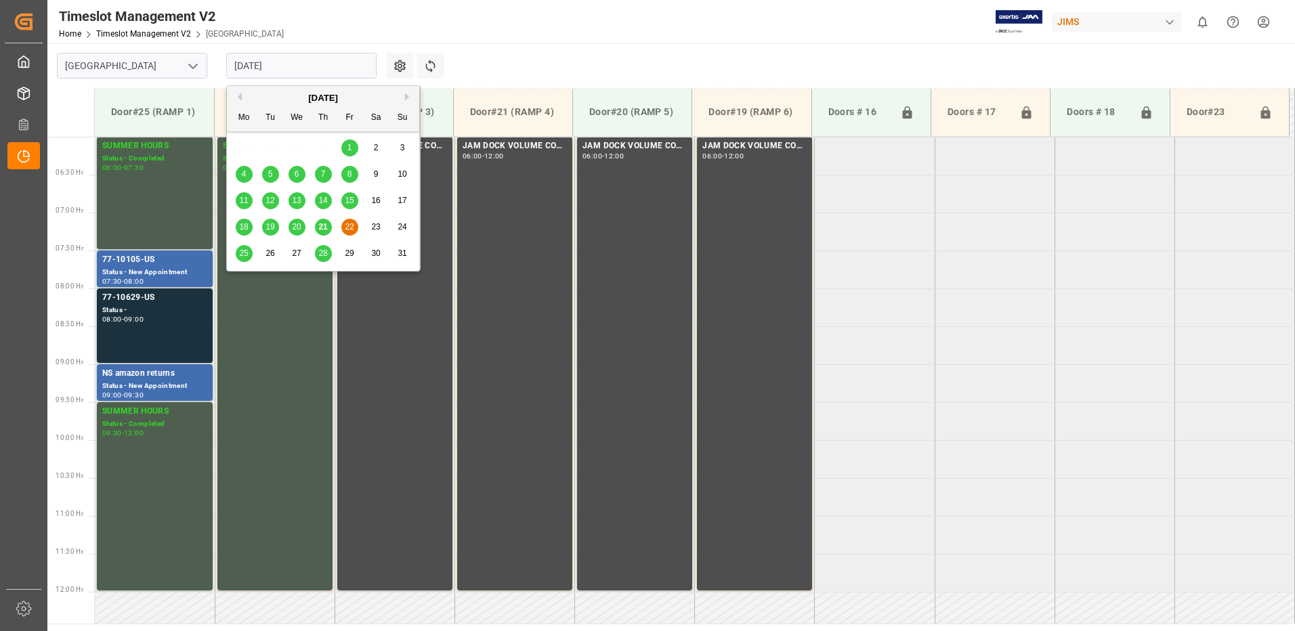
click at [243, 254] on span "25" at bounding box center [243, 252] width 9 height 9
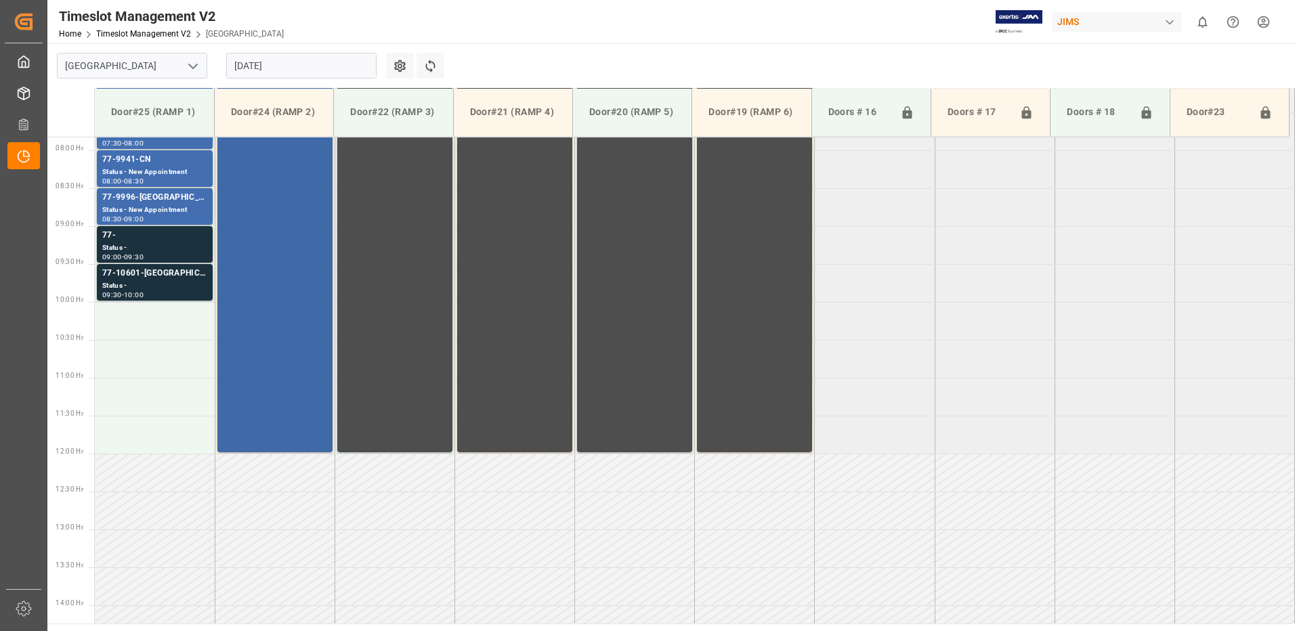
scroll to position [580, 0]
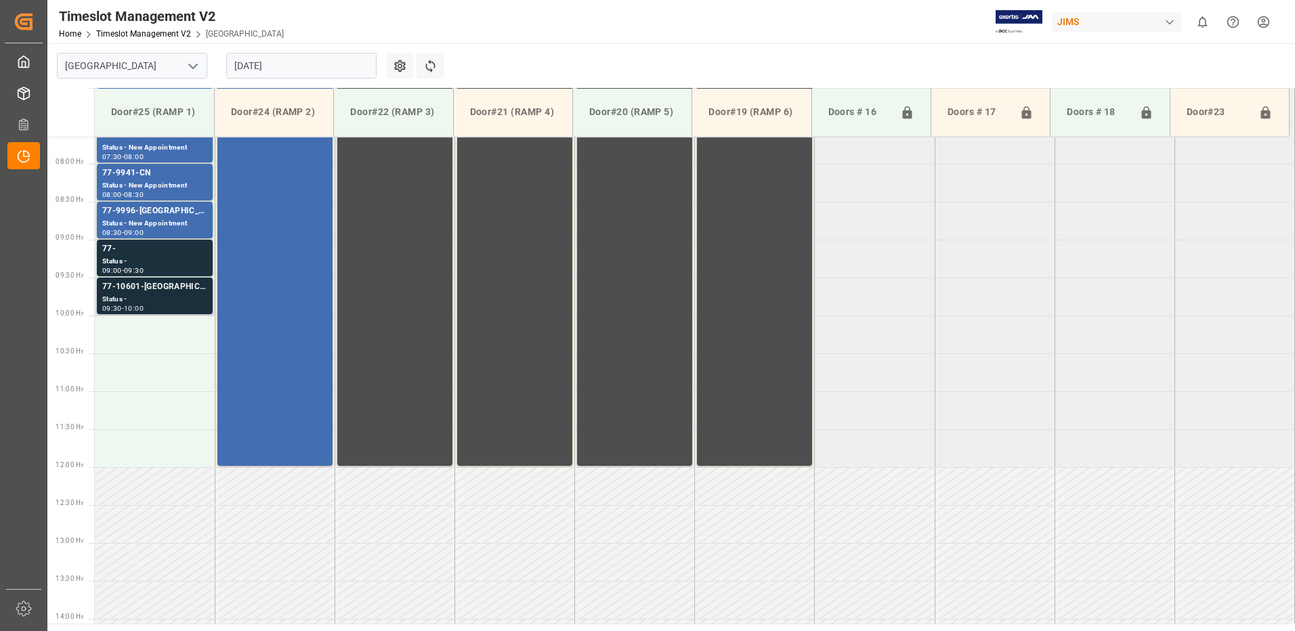
click at [155, 295] on div "Status -" at bounding box center [154, 300] width 105 height 12
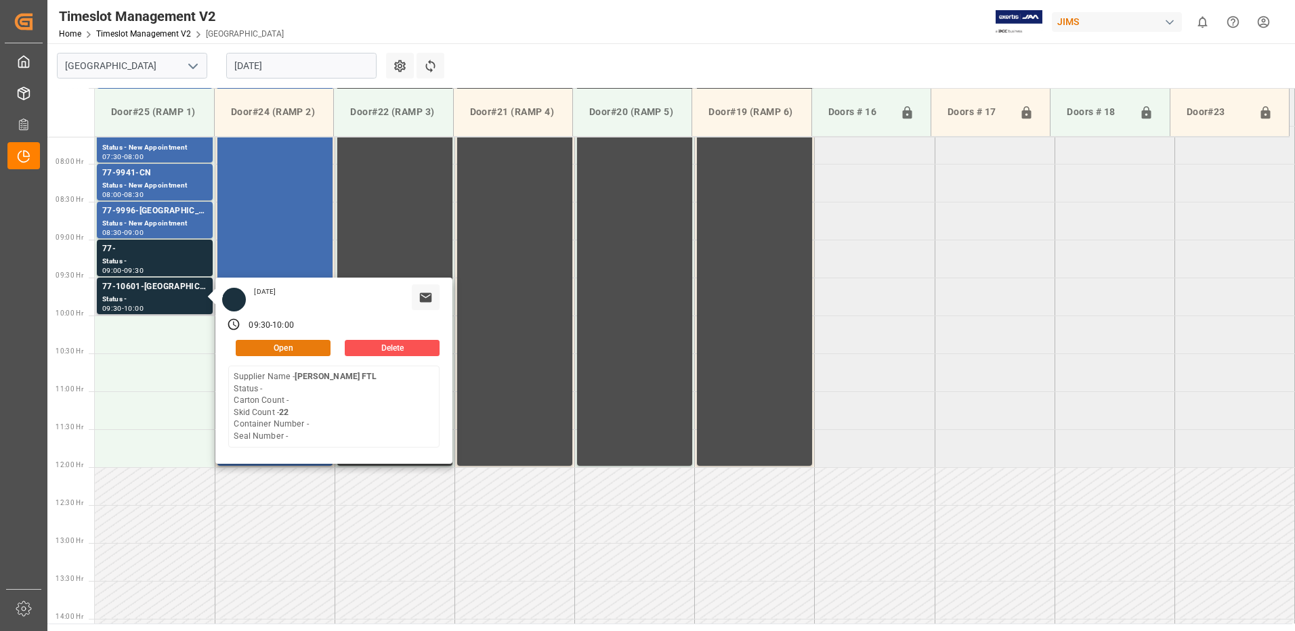
click at [300, 346] on button "Open" at bounding box center [283, 348] width 95 height 16
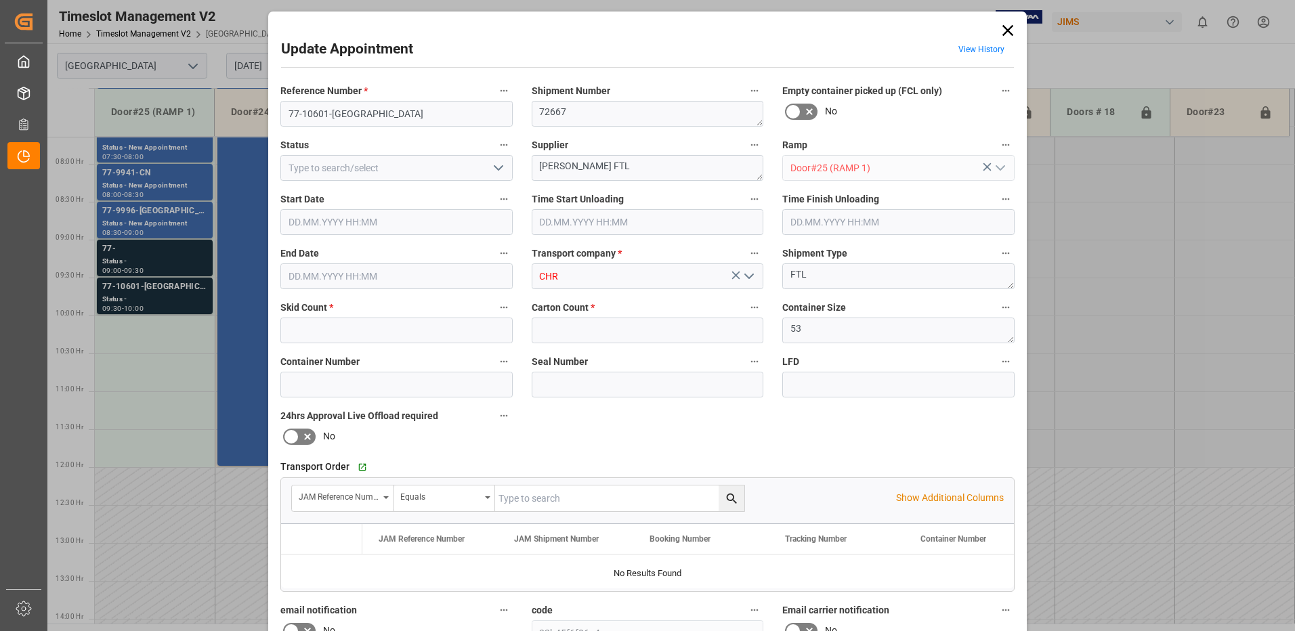
type input "22"
type input "0"
type input "25.08.2025 09:30"
type input "25.08.2025 10:00"
type input "21.08.2025 18:00"
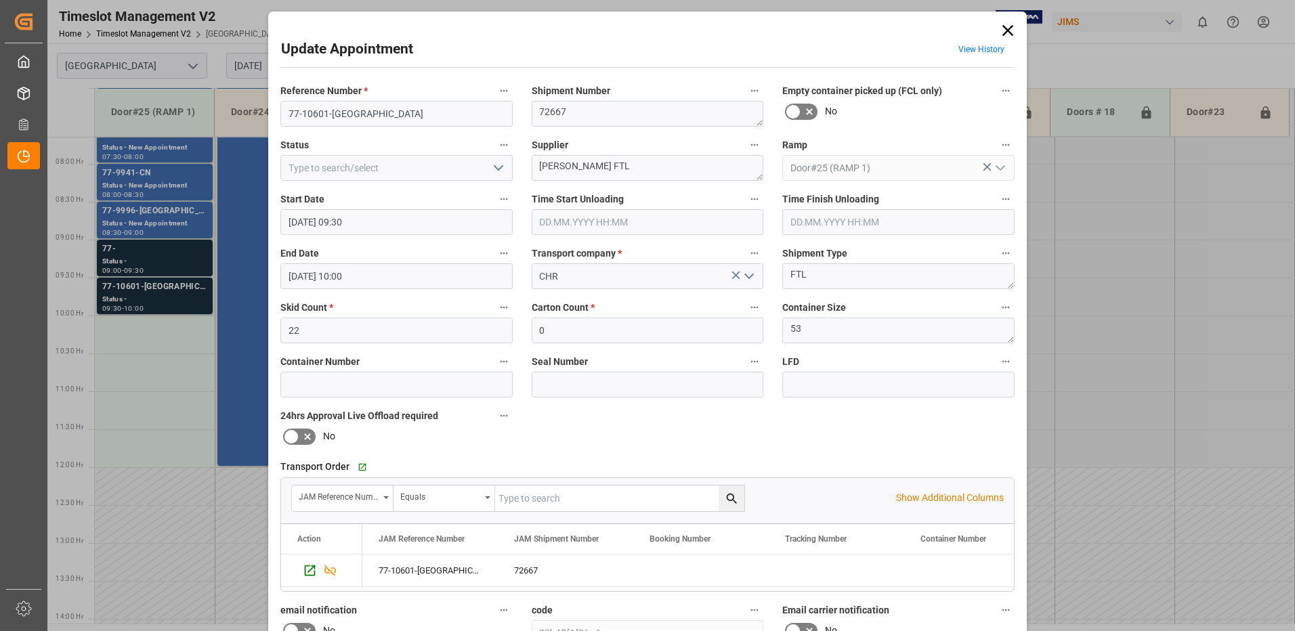
click at [381, 274] on input "25.08.2025 10:00" at bounding box center [396, 276] width 232 height 26
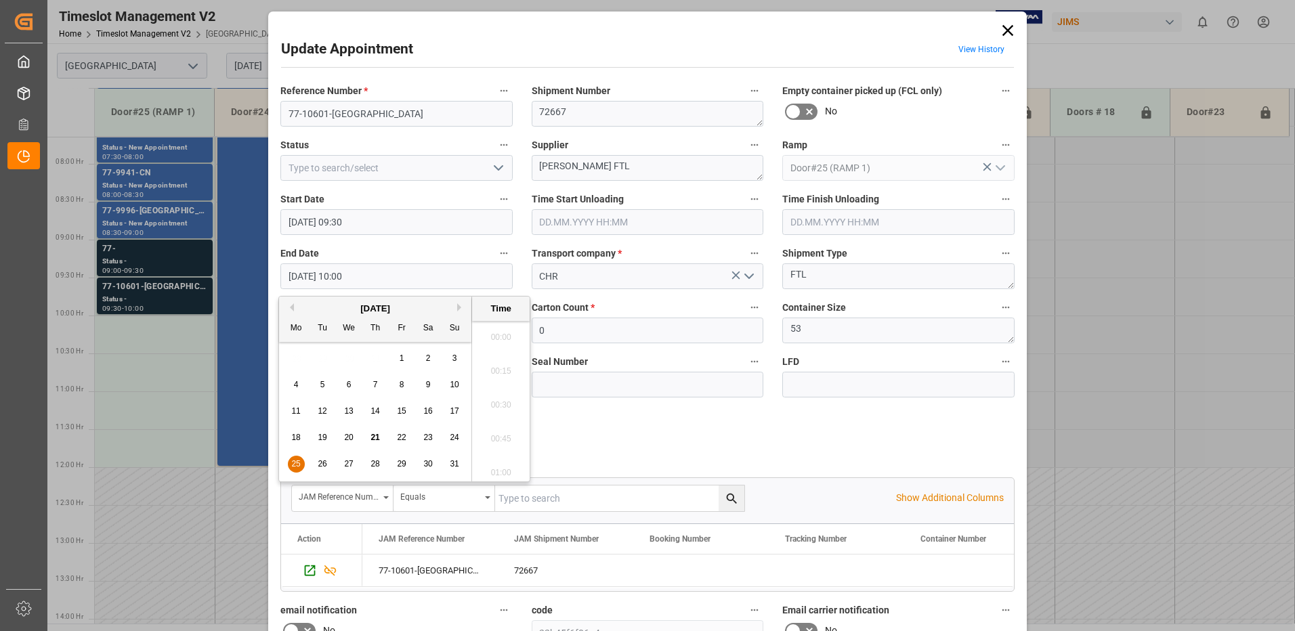
scroll to position [1291, 0]
click at [298, 459] on span "25" at bounding box center [295, 463] width 9 height 9
click at [501, 470] on li "10:30" at bounding box center [501, 469] width 58 height 34
type input "25.08.2025 10:30"
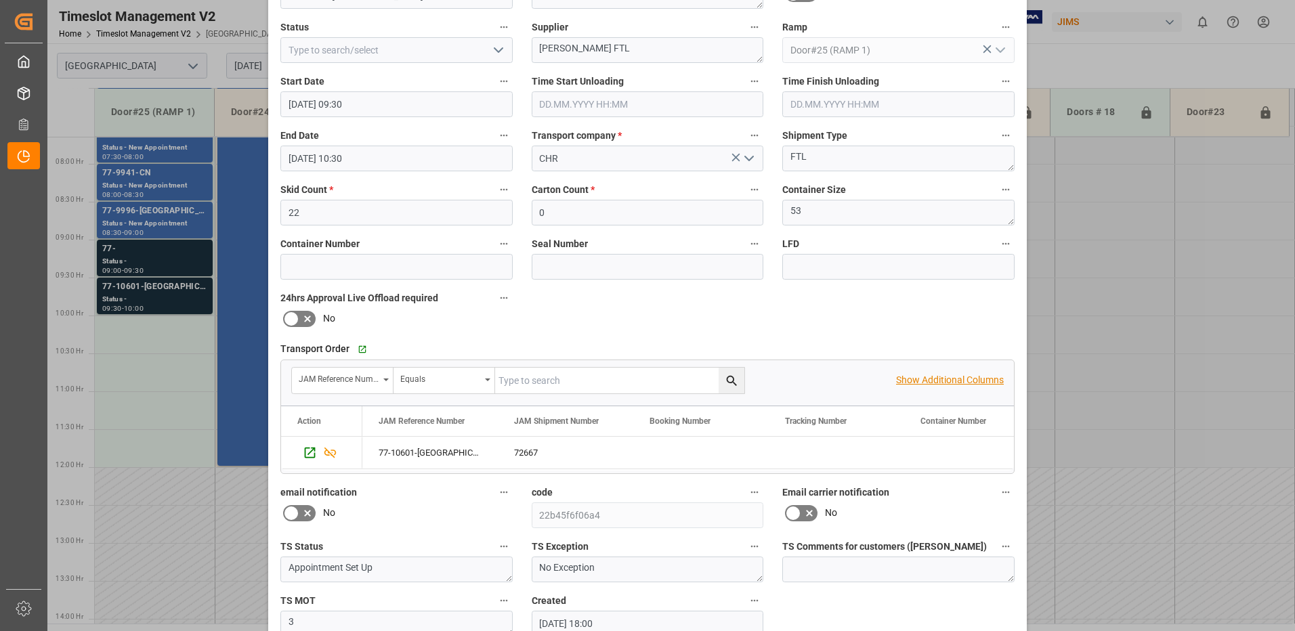
scroll to position [192, 0]
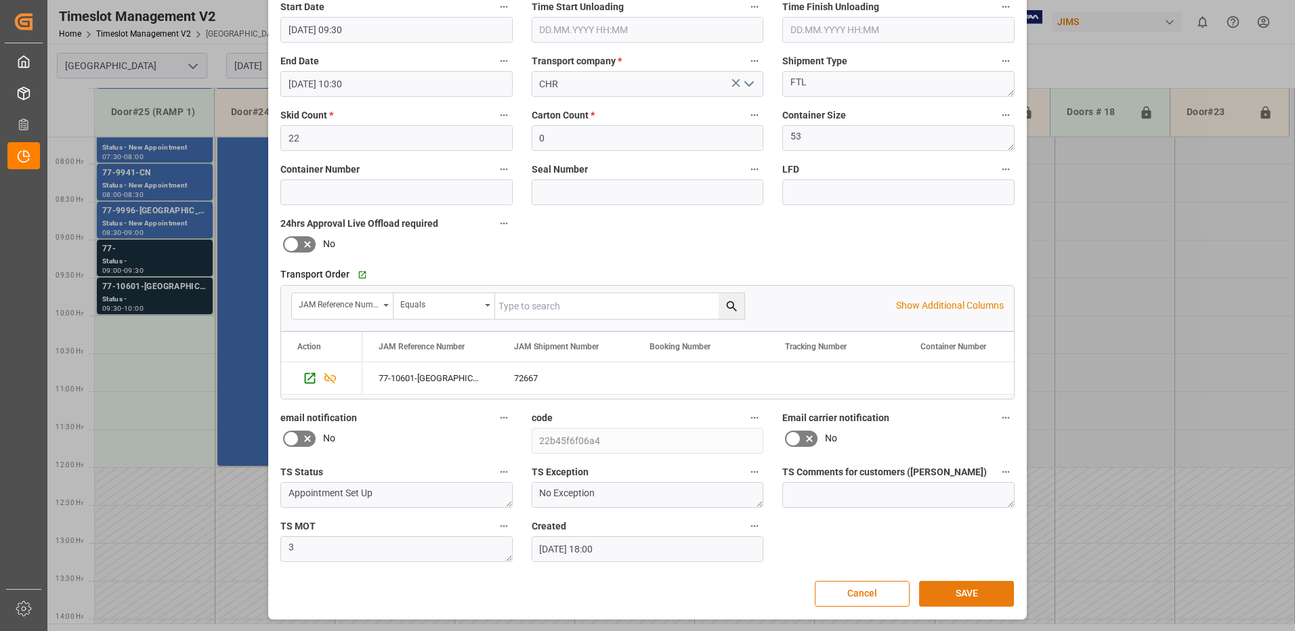
click at [965, 594] on button "SAVE" at bounding box center [966, 594] width 95 height 26
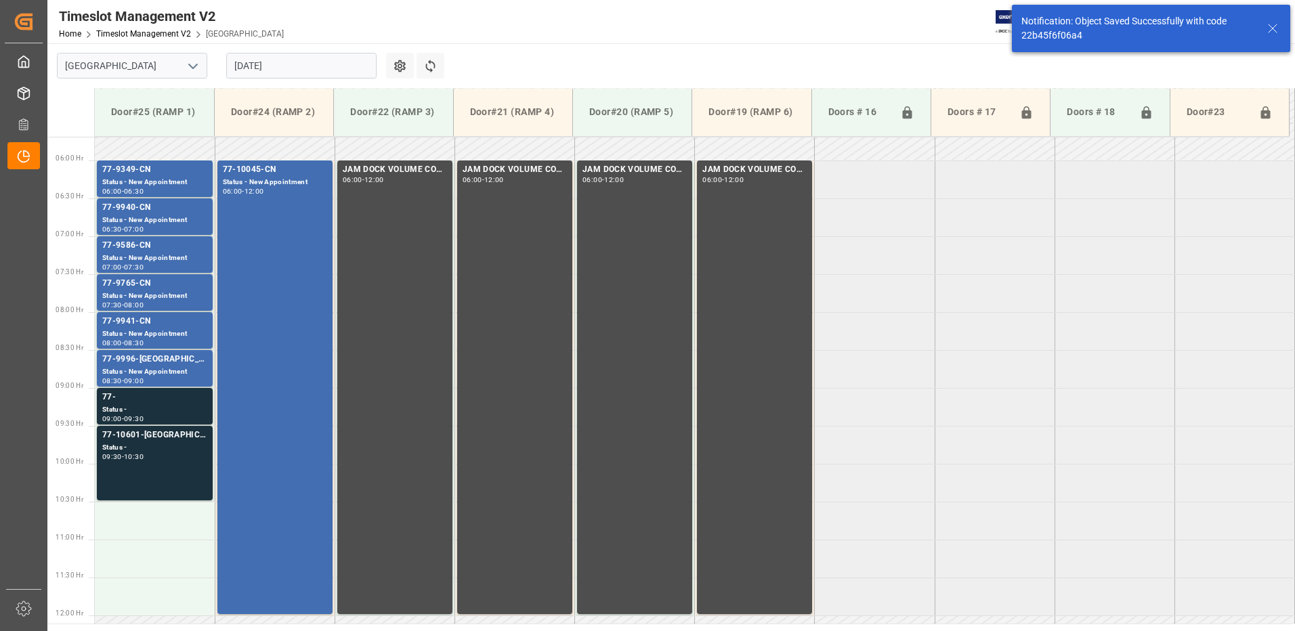
scroll to position [395, 0]
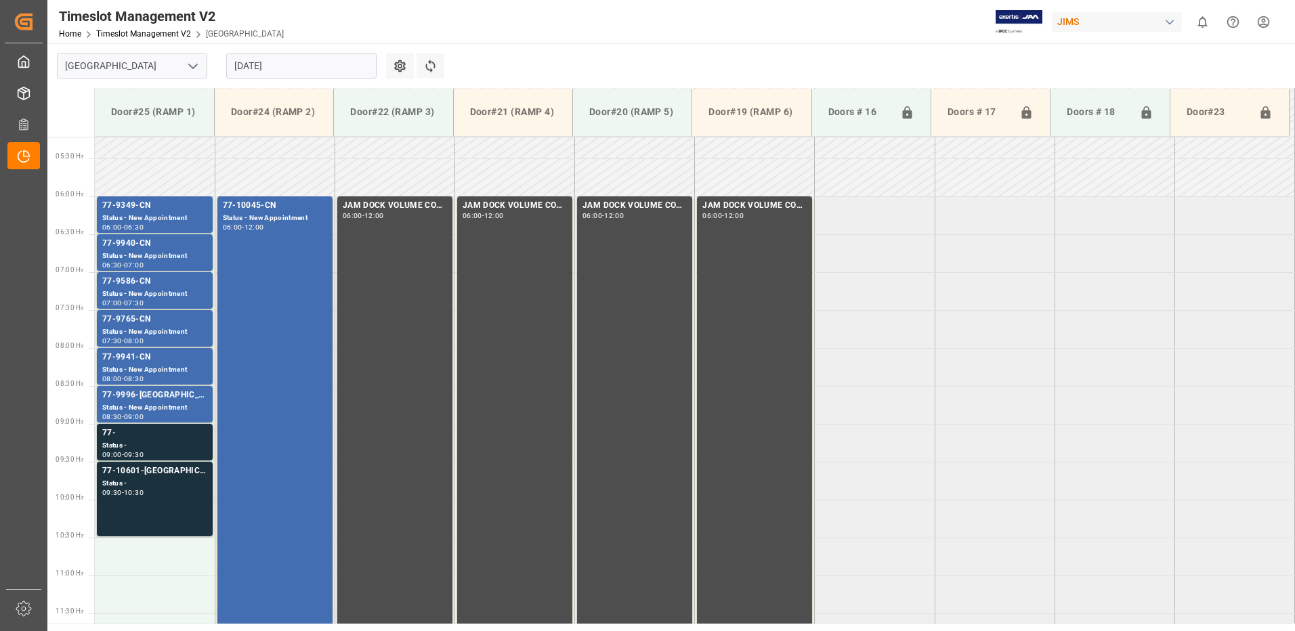
click at [1263, 22] on html "Created by potrace 1.15, written by Peter Selinger 2001-2017 Created by potrace…" at bounding box center [647, 315] width 1295 height 631
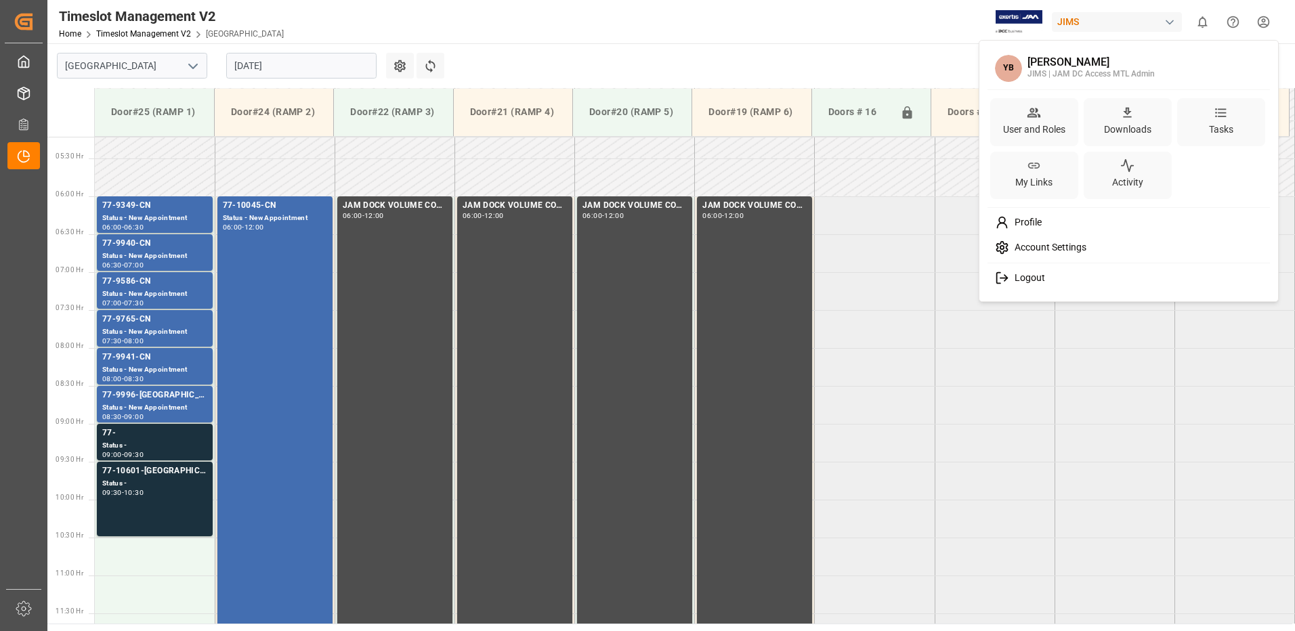
click at [1017, 276] on span "Logout" at bounding box center [1027, 278] width 36 height 12
